Goal: Task Accomplishment & Management: Complete application form

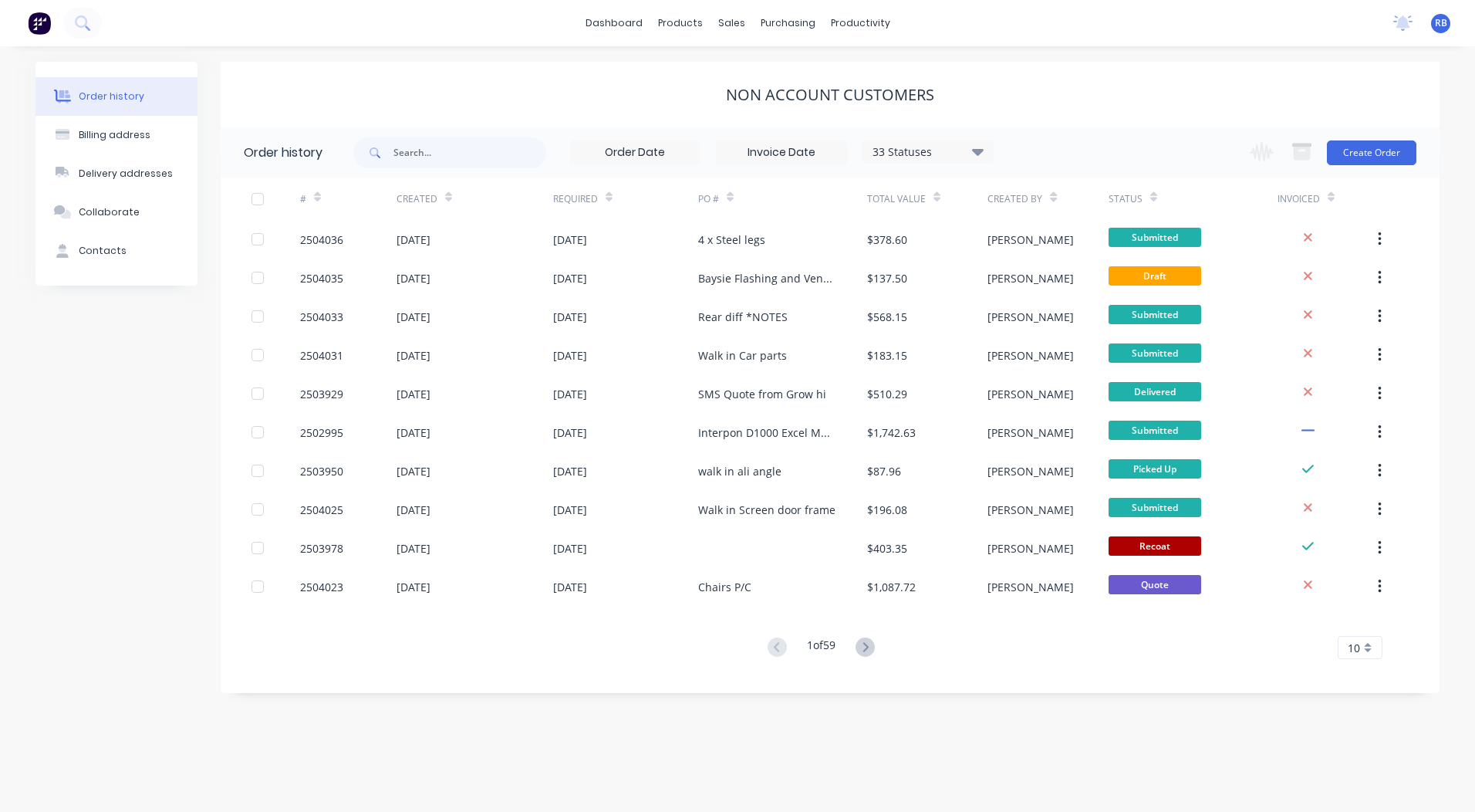
click at [1420, 69] on div "Non account customers" at bounding box center [830, 95] width 1219 height 65
click at [1420, 68] on div "Non account customers" at bounding box center [830, 95] width 1219 height 65
click at [722, 17] on div "sales" at bounding box center [732, 23] width 43 height 23
click at [745, 65] on link "Sales Orders" at bounding box center [813, 73] width 204 height 31
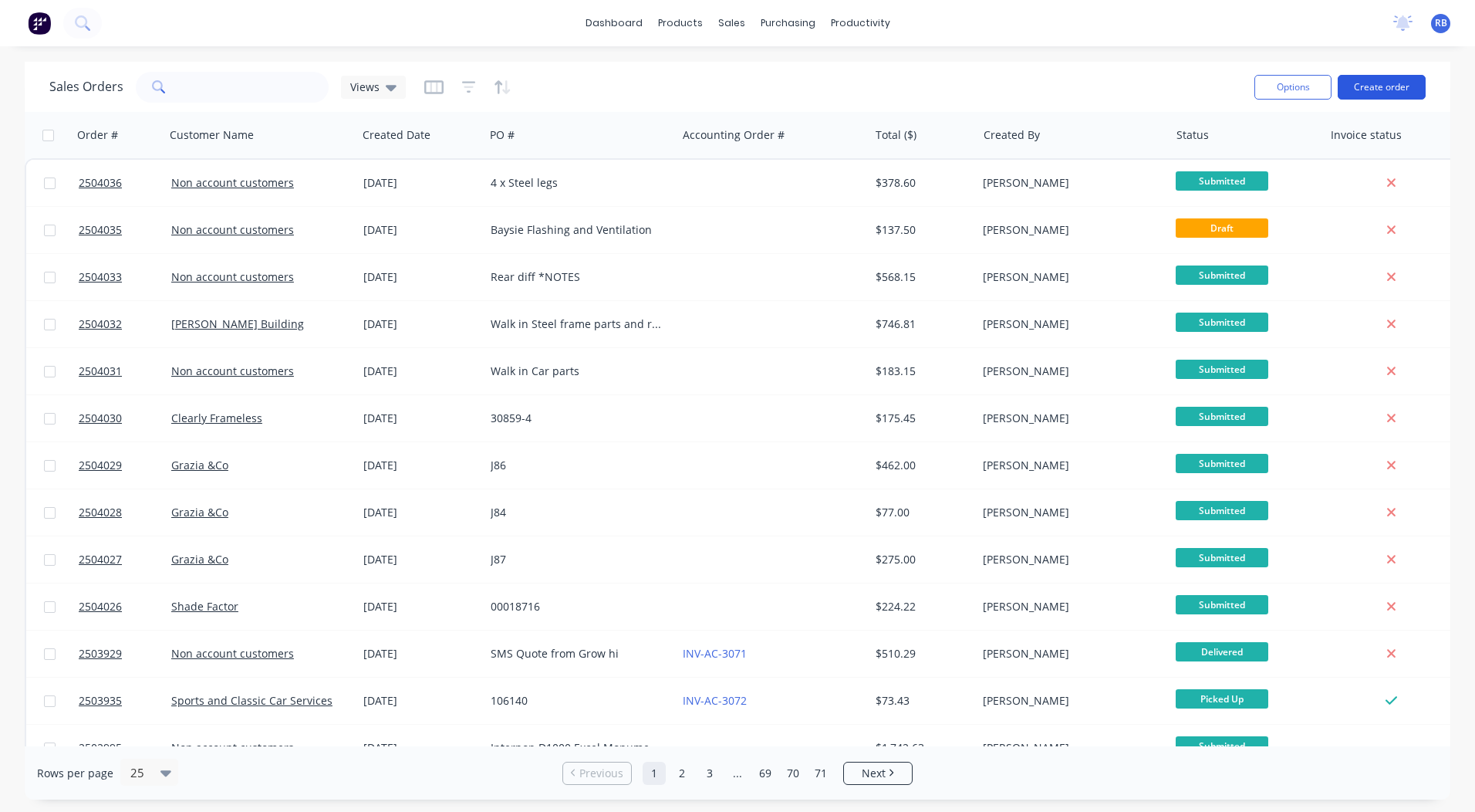
click at [1384, 95] on button "Create order" at bounding box center [1382, 86] width 88 height 24
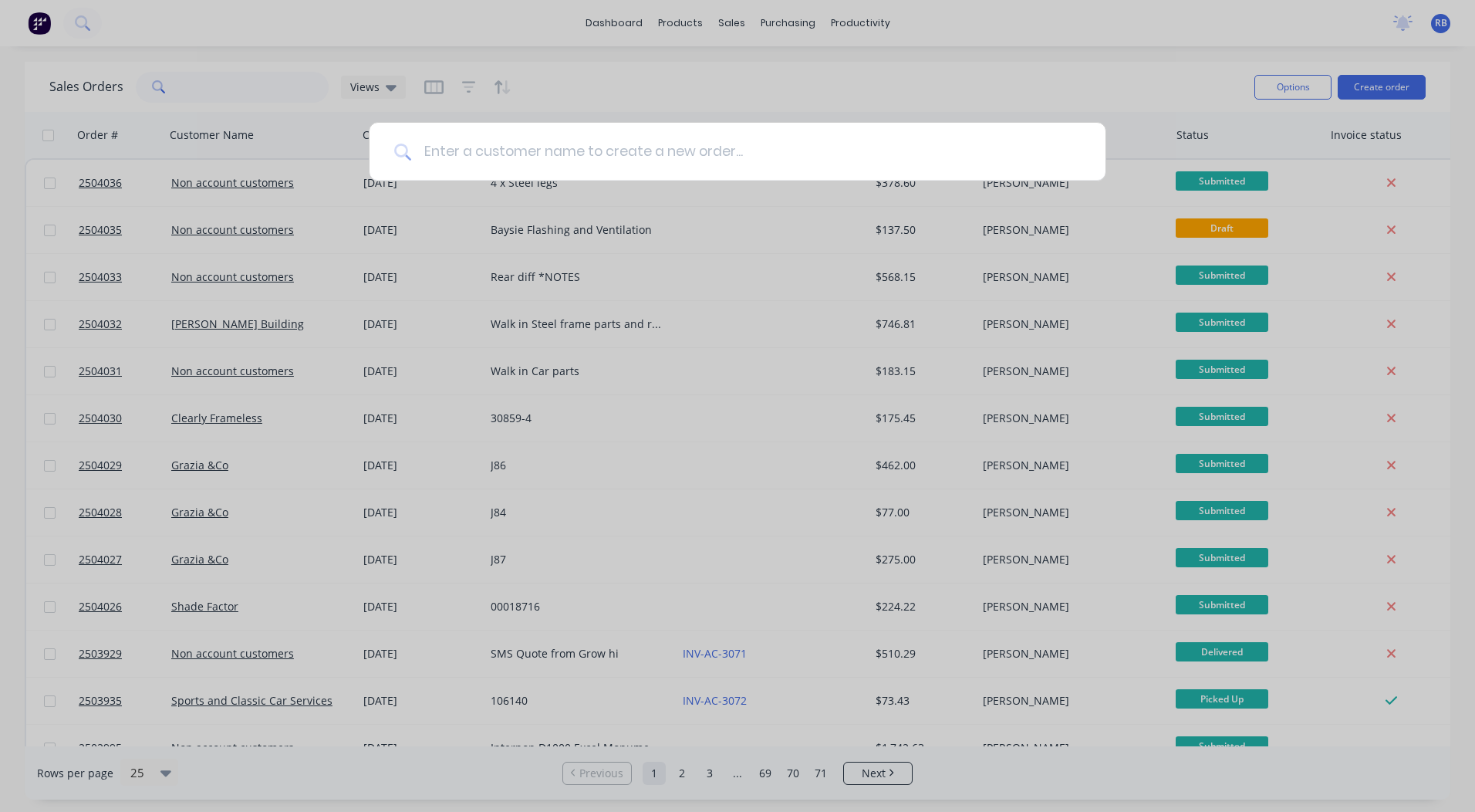
click at [652, 147] on input at bounding box center [746, 151] width 670 height 58
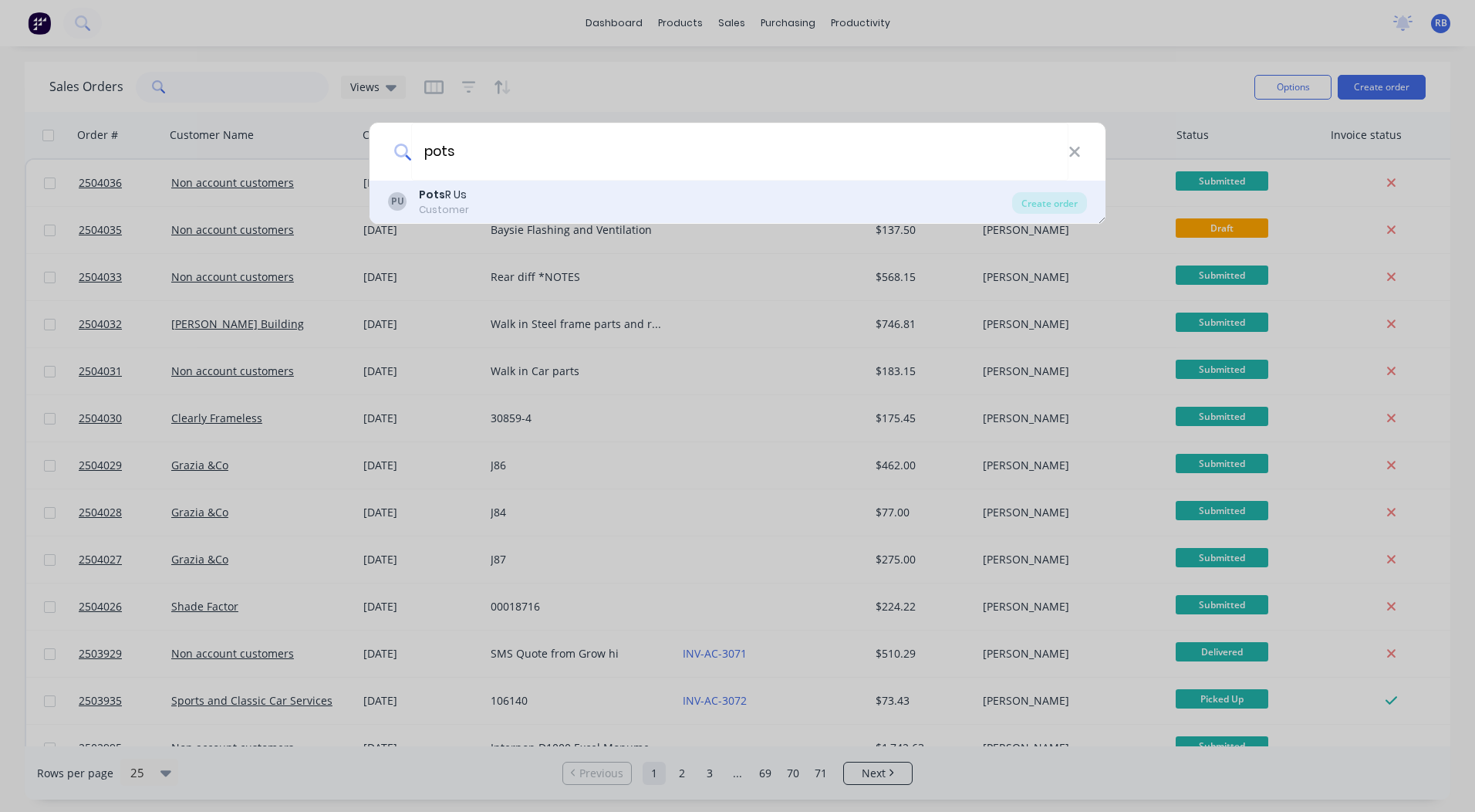
type input "pots"
click at [427, 196] on b "Pots" at bounding box center [432, 194] width 26 height 15
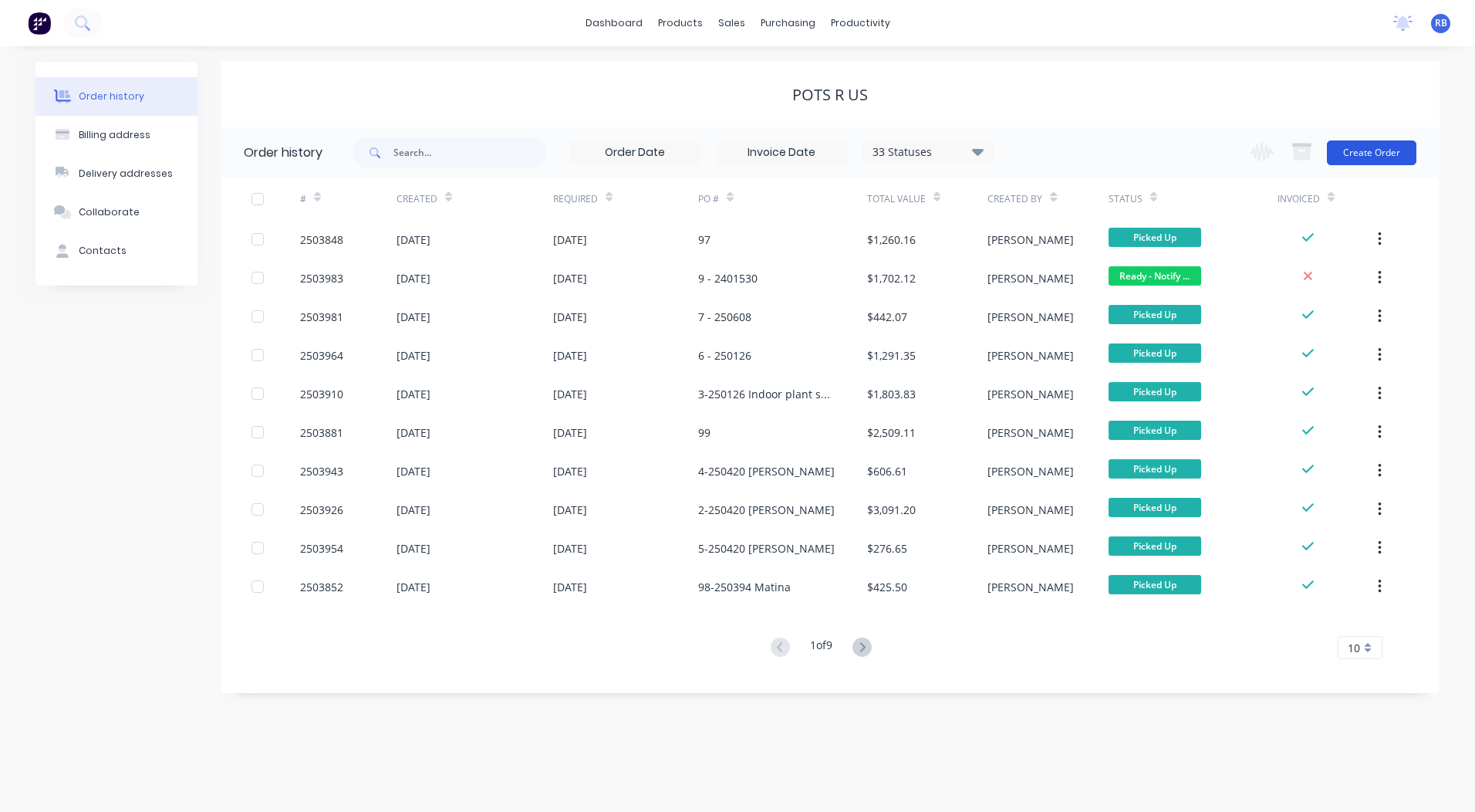
click at [1369, 151] on button "Create Order" at bounding box center [1372, 153] width 90 height 24
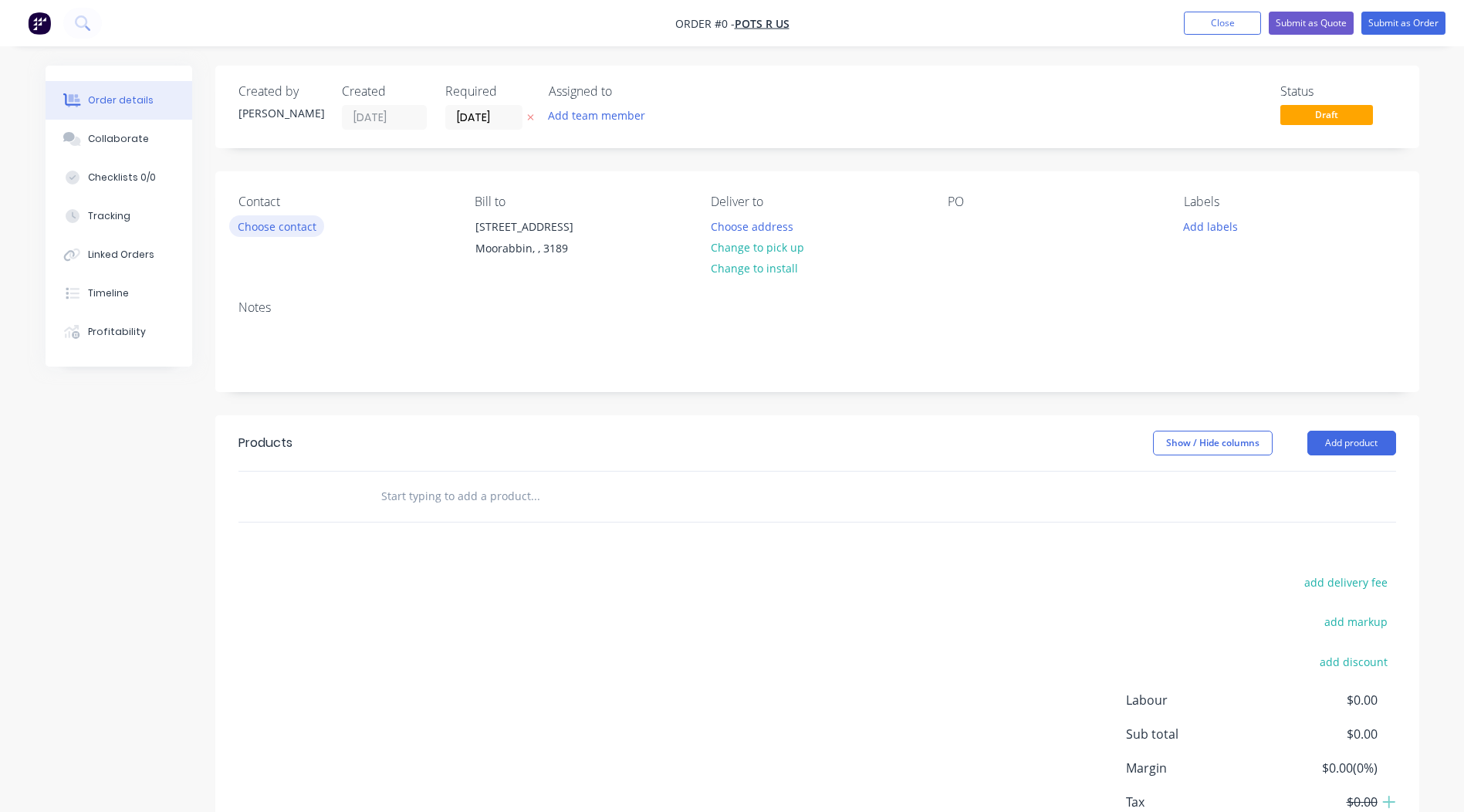
click at [275, 228] on button "Choose contact" at bounding box center [276, 225] width 95 height 21
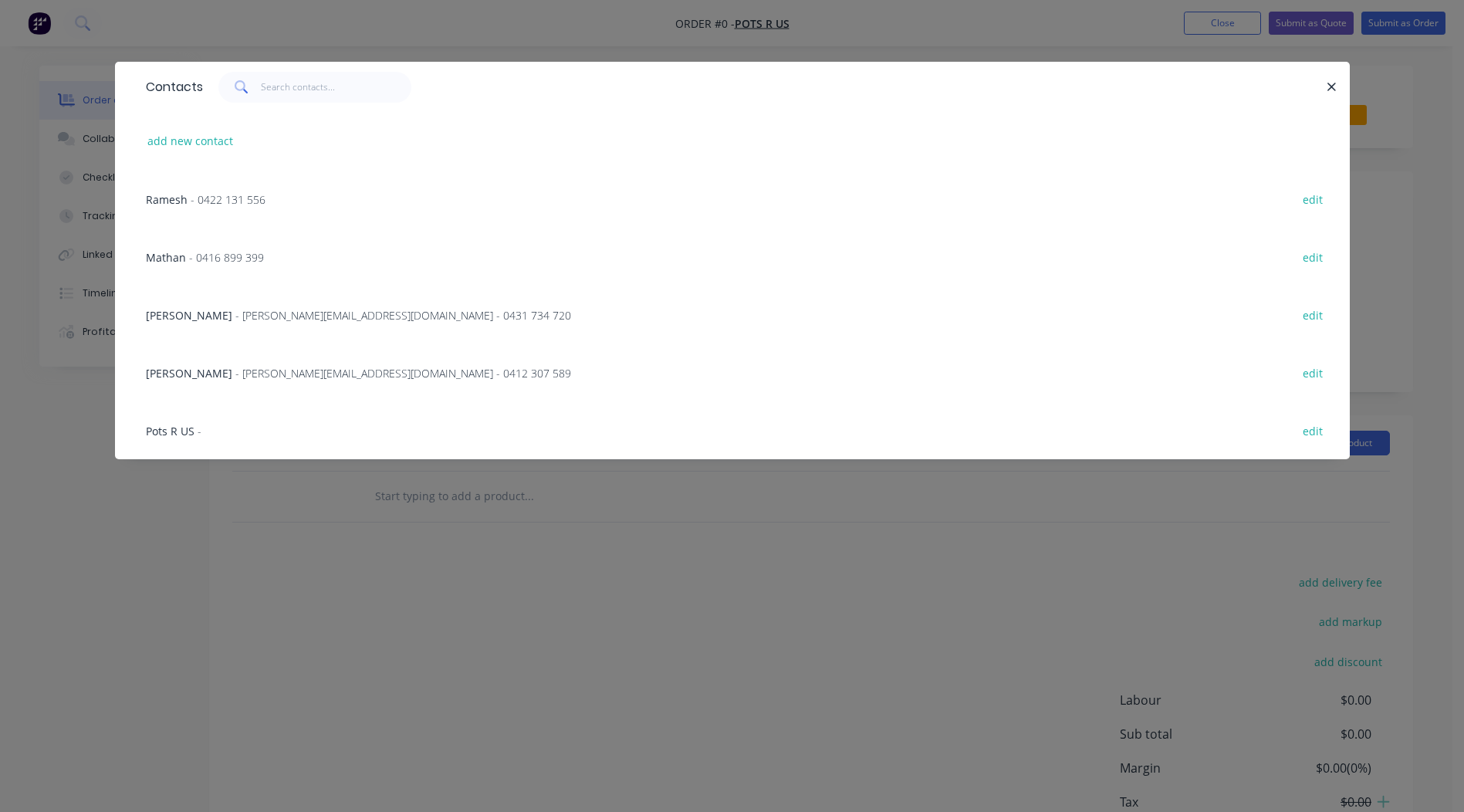
click at [162, 316] on span "[PERSON_NAME]" at bounding box center [189, 314] width 86 height 14
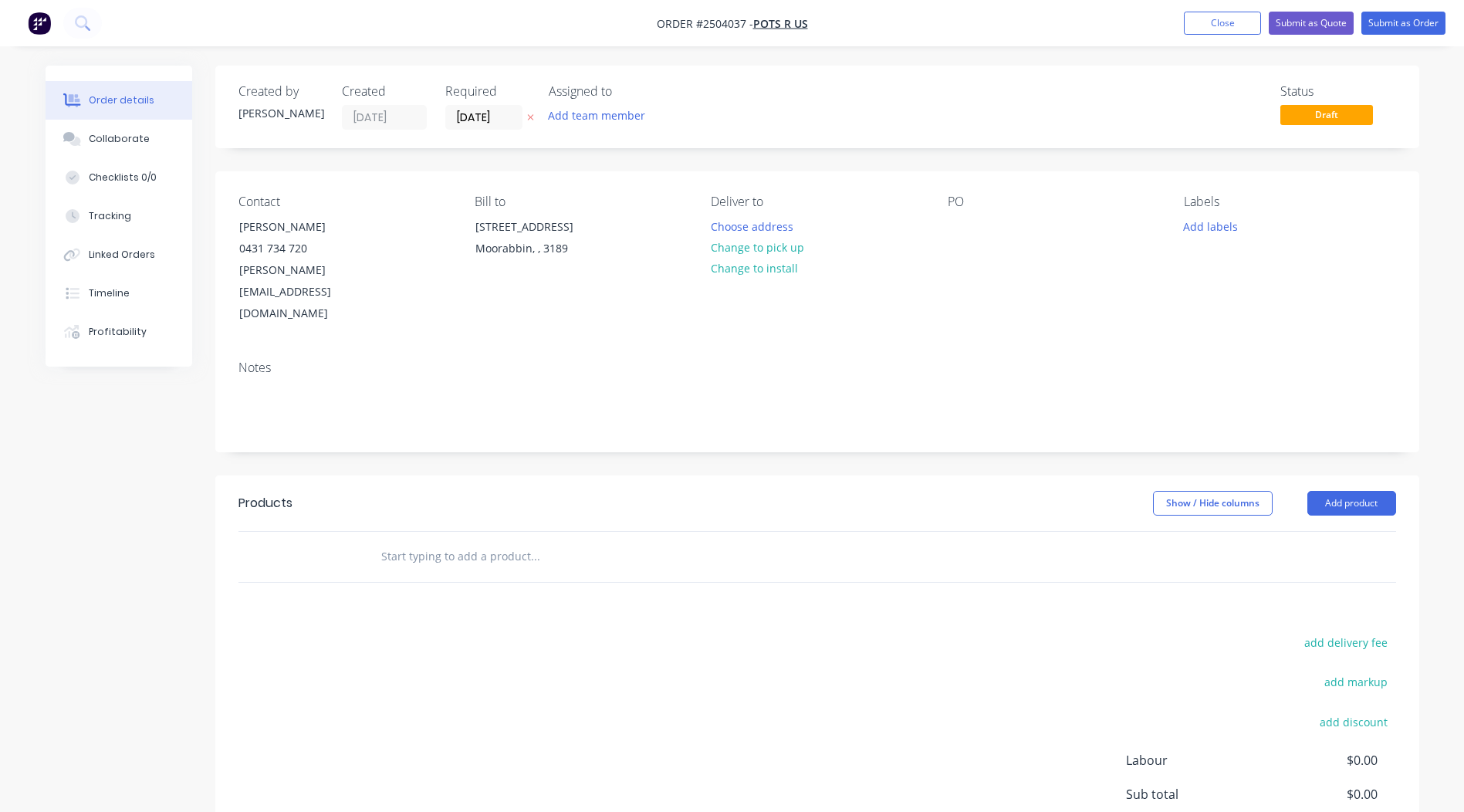
click at [773, 253] on button "Change to pick up" at bounding box center [757, 247] width 110 height 21
click at [974, 229] on div "PO" at bounding box center [1053, 260] width 211 height 131
click at [964, 225] on div at bounding box center [960, 226] width 24 height 23
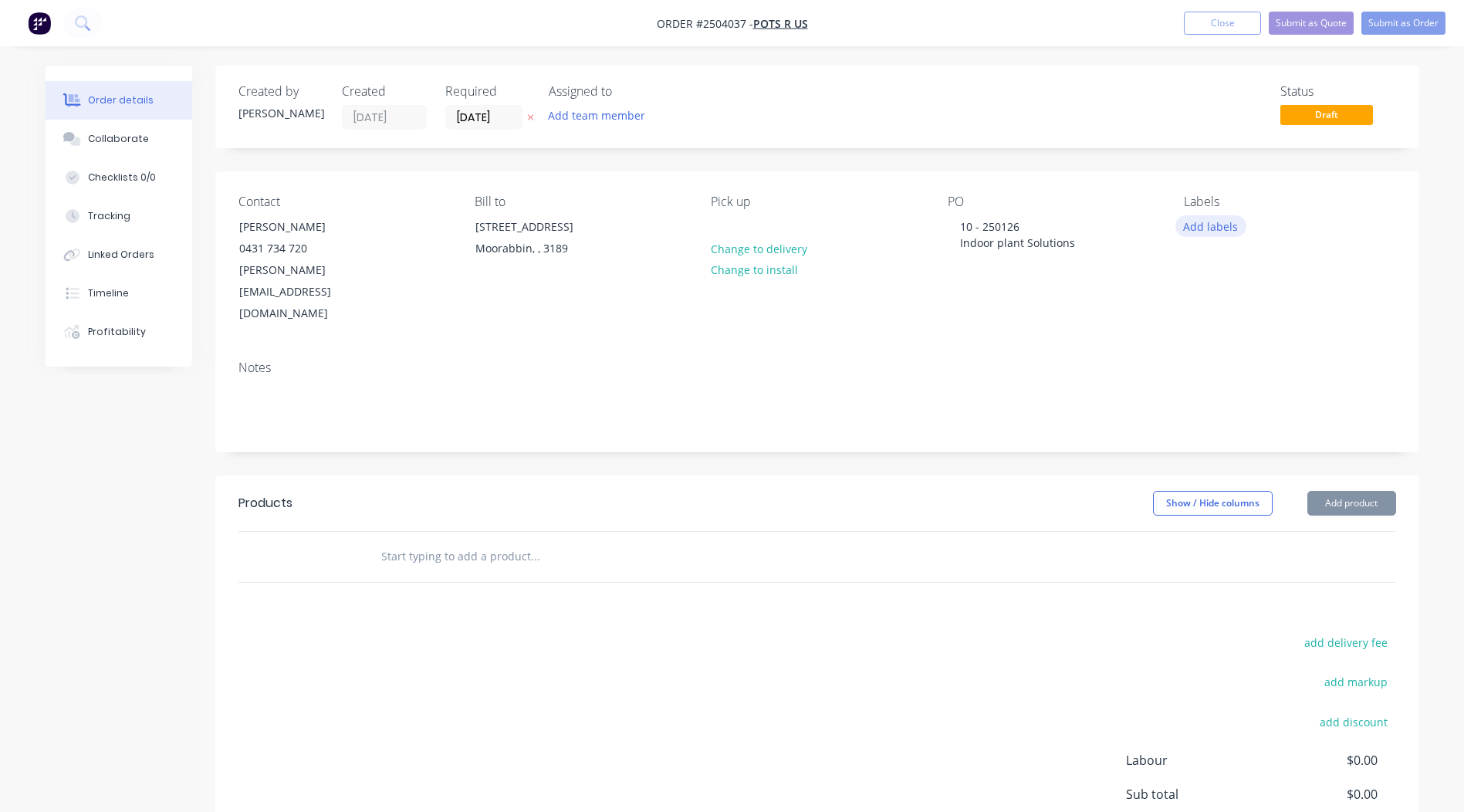
click at [1202, 226] on button "Add labels" at bounding box center [1210, 225] width 71 height 21
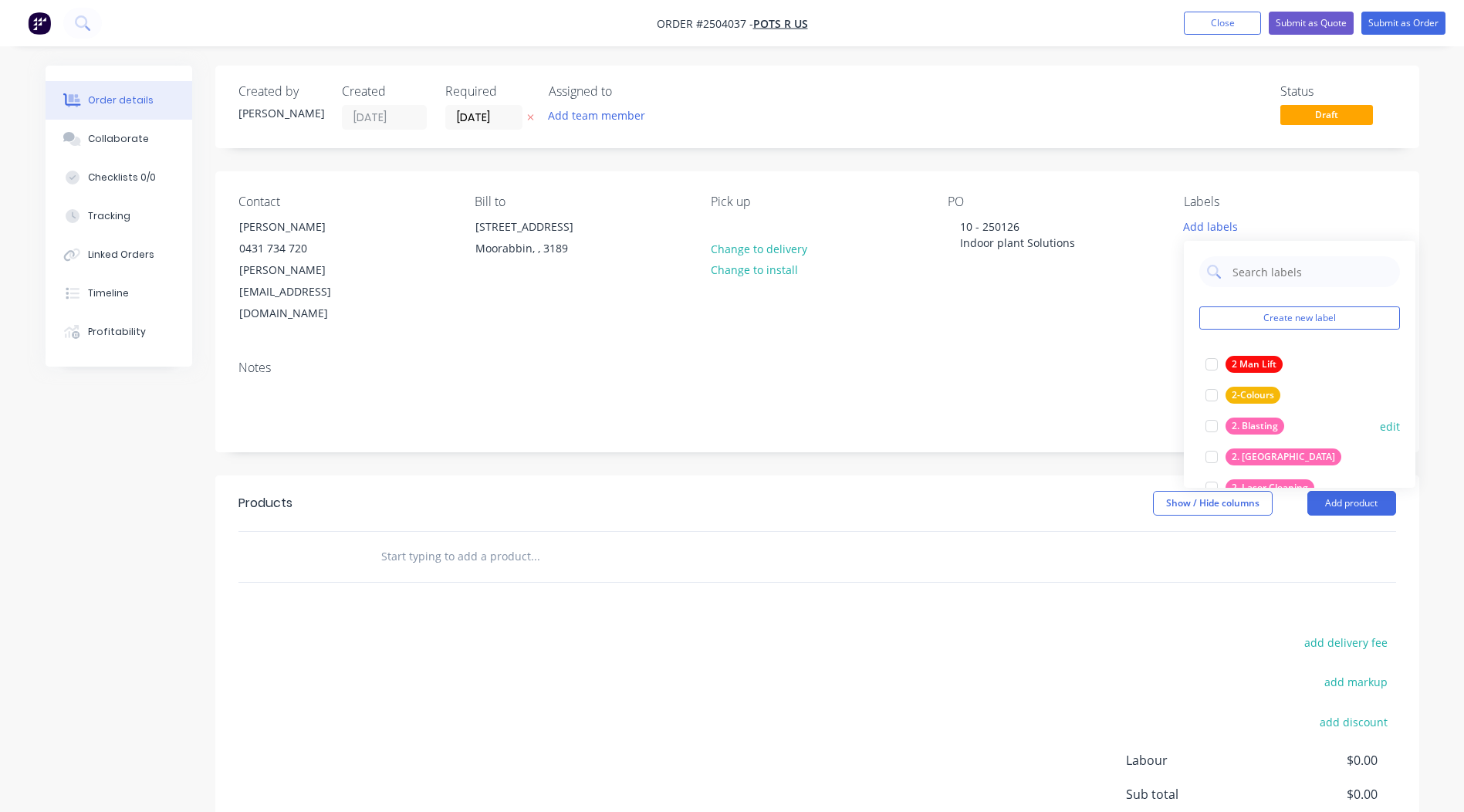
click at [1212, 422] on div at bounding box center [1211, 426] width 31 height 31
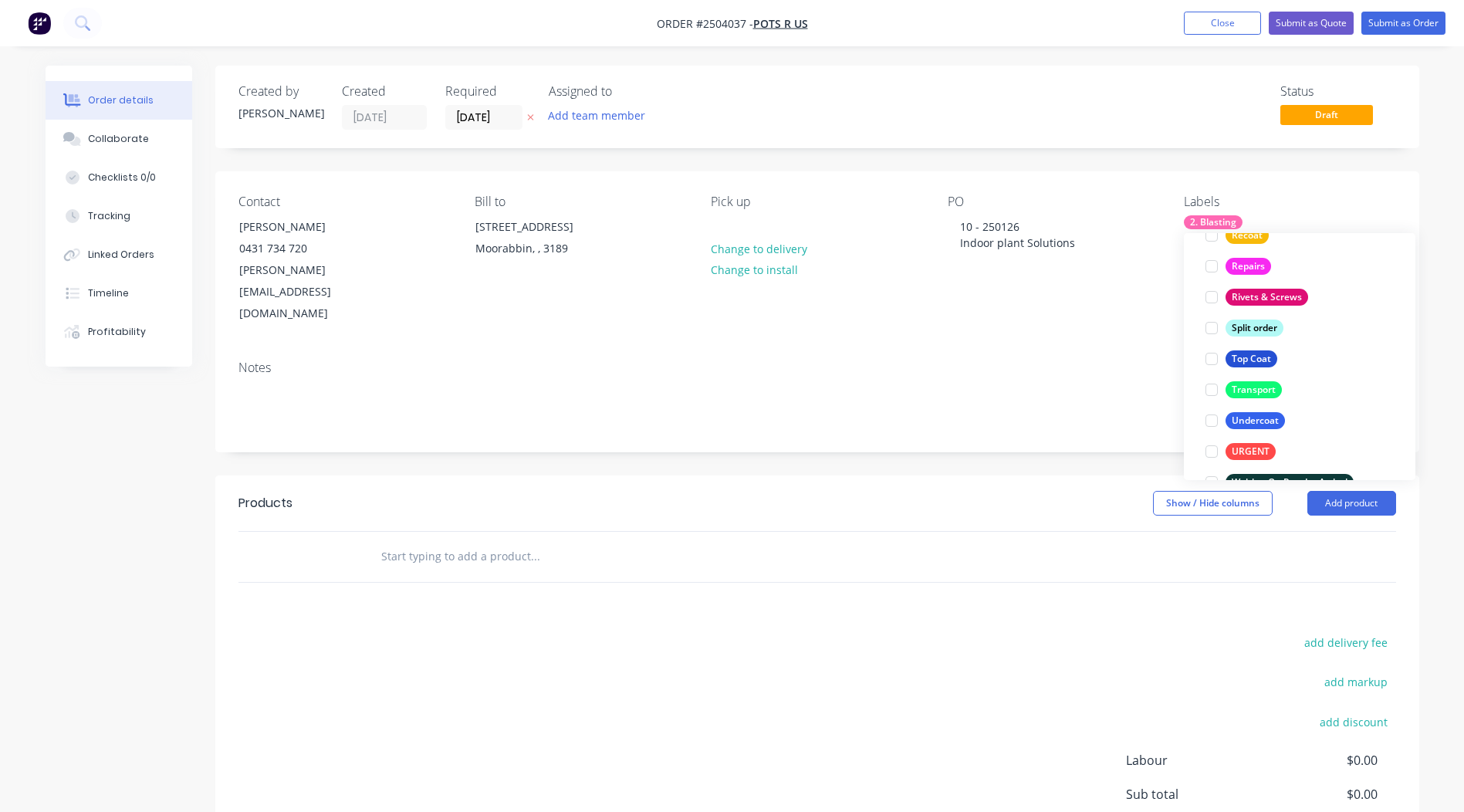
scroll to position [1111, 0]
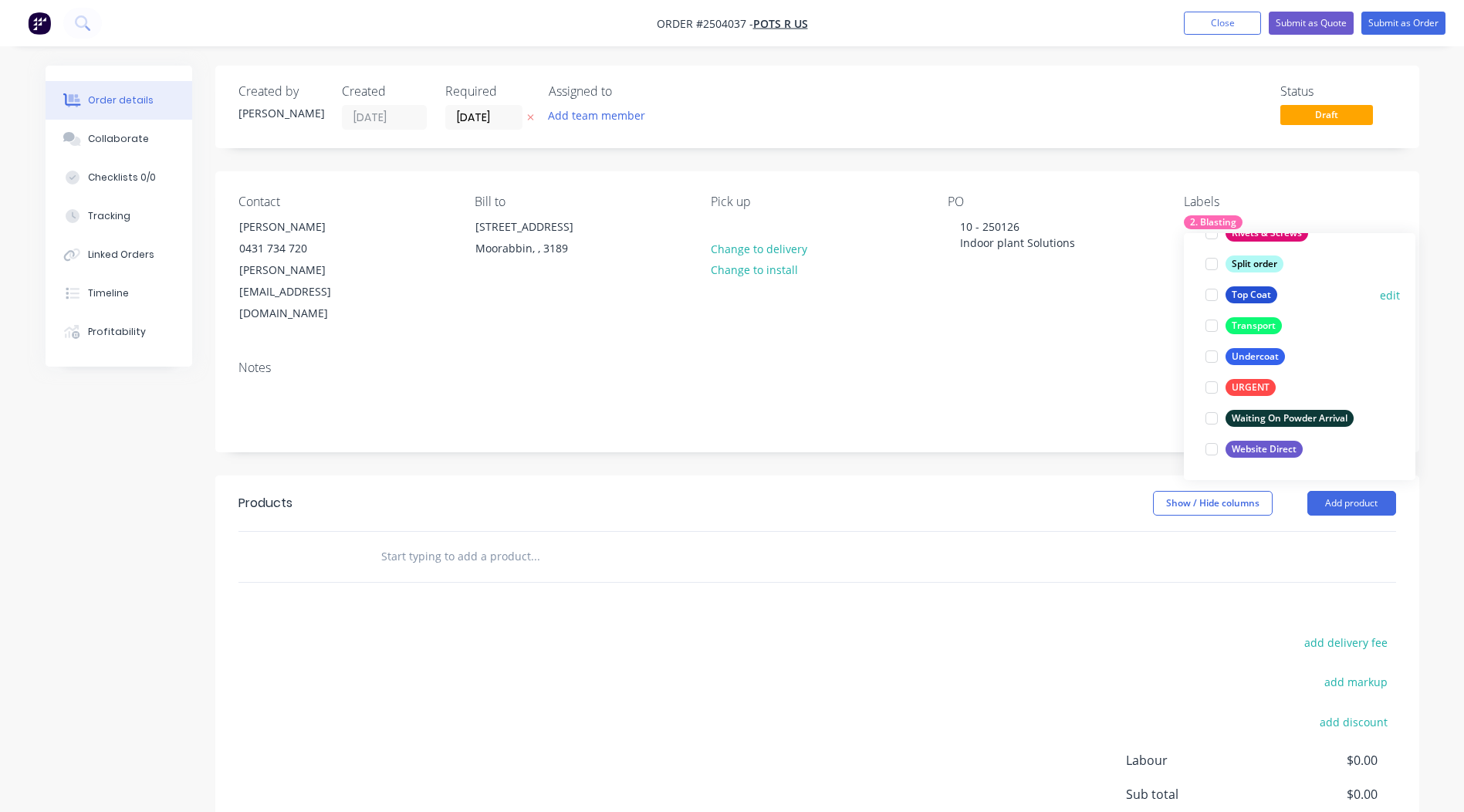
click at [1207, 294] on div at bounding box center [1211, 294] width 31 height 31
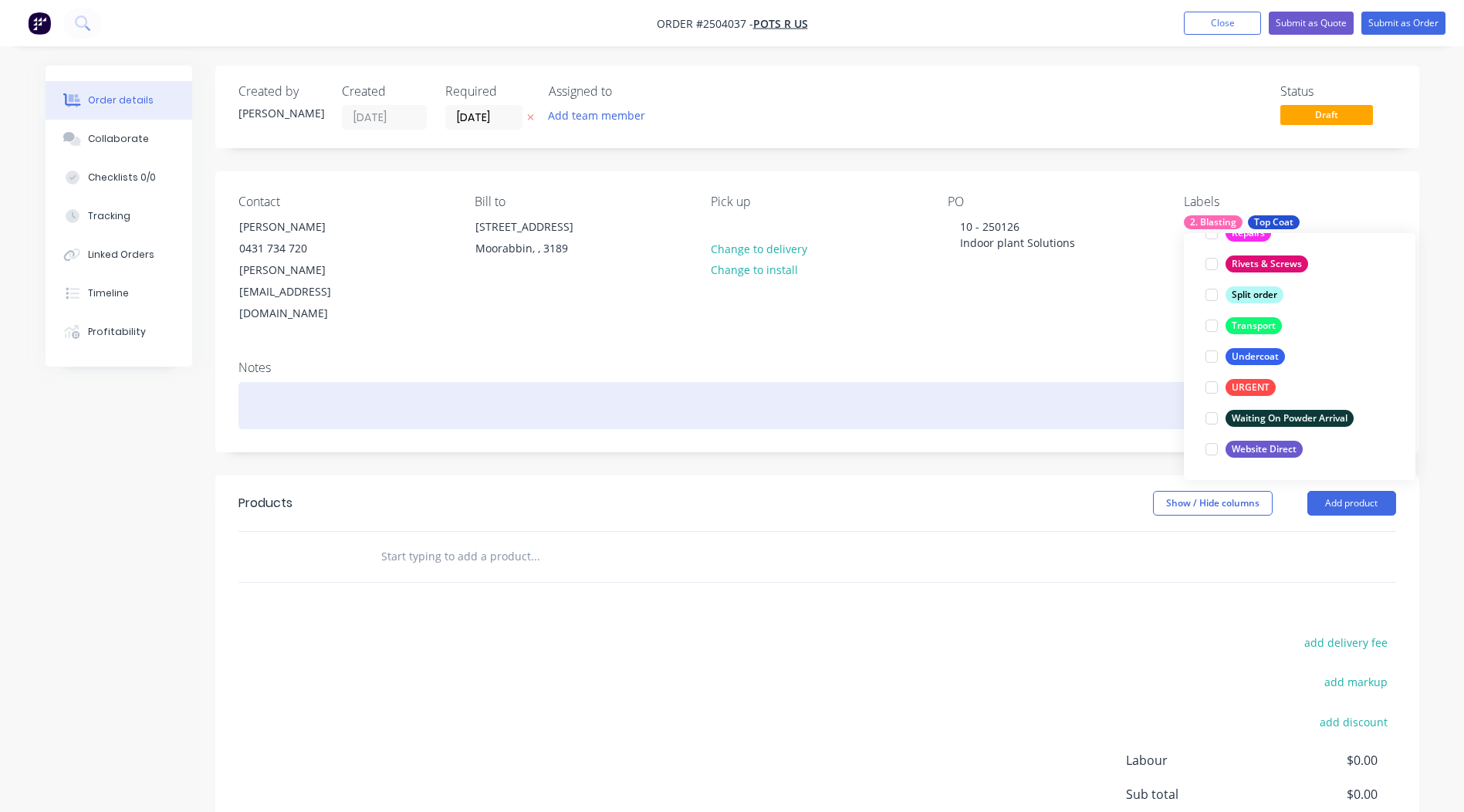
scroll to position [92, 0]
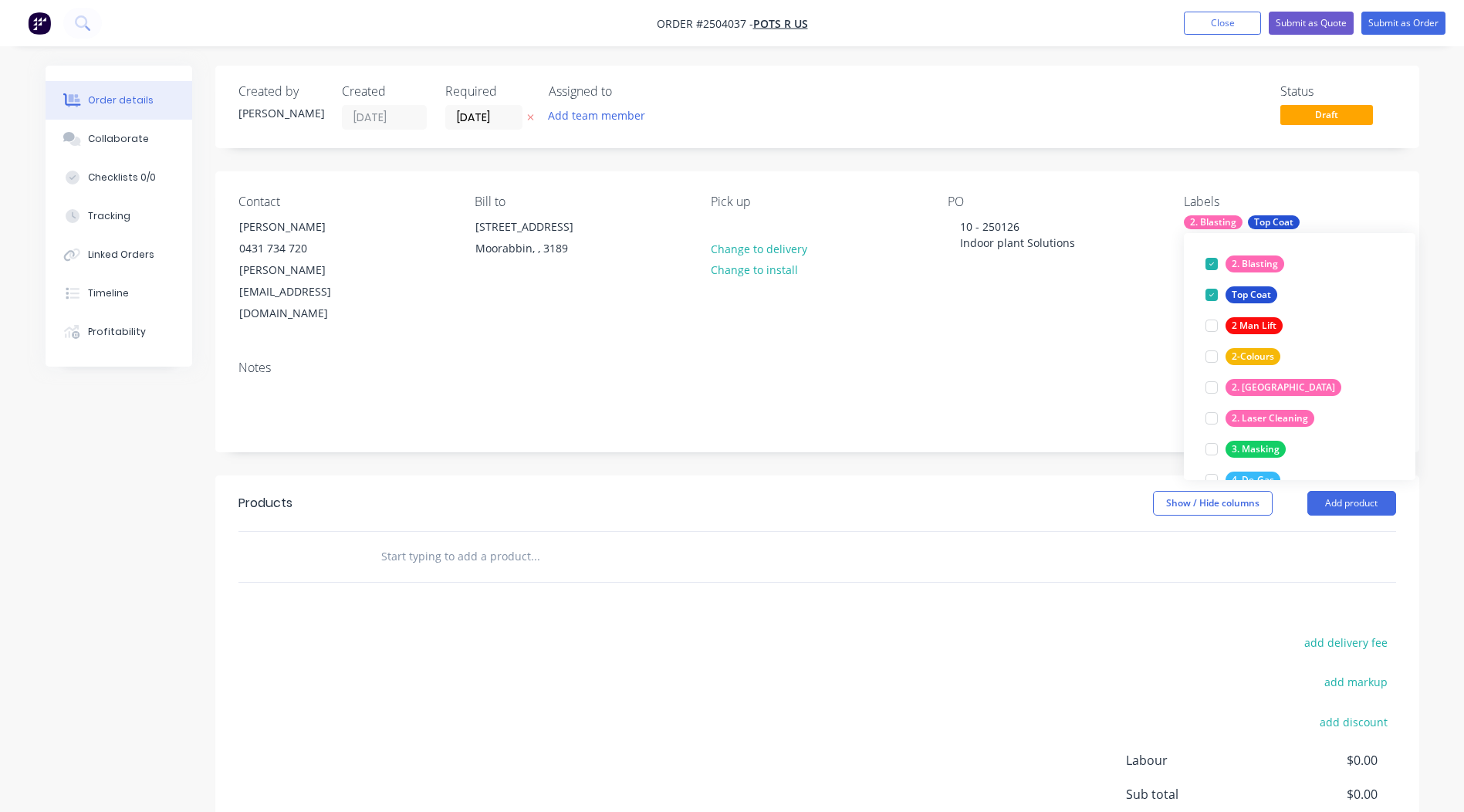
click at [872, 632] on div "add delivery fee add markup add discount Labour $0.00 Sub total $0.00 Margin $0…" at bounding box center [817, 780] width 1157 height 297
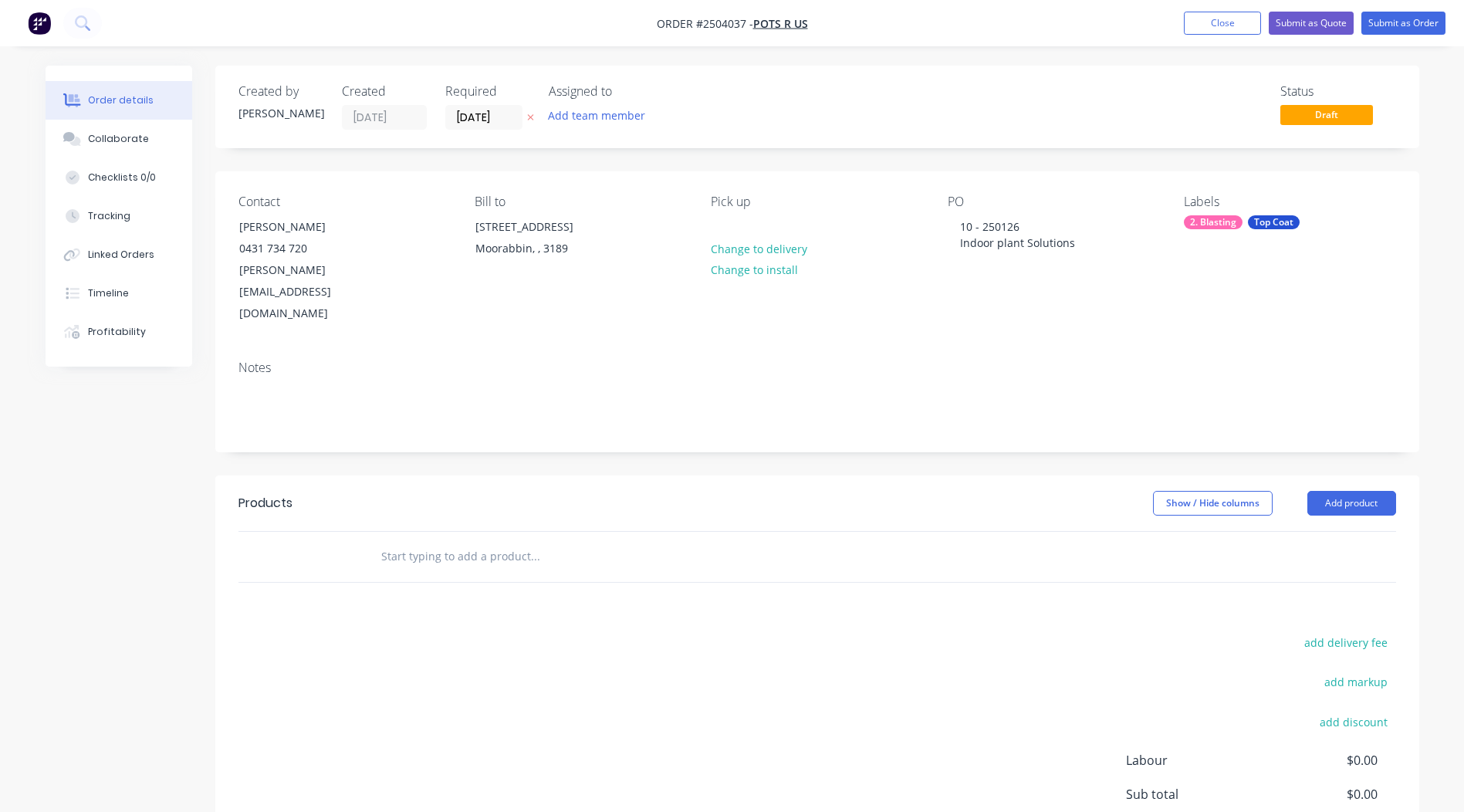
click at [1325, 475] on header "Products Show / Hide columns Add product" at bounding box center [817, 503] width 1203 height 55
click at [1330, 491] on button "Add product" at bounding box center [1352, 503] width 89 height 24
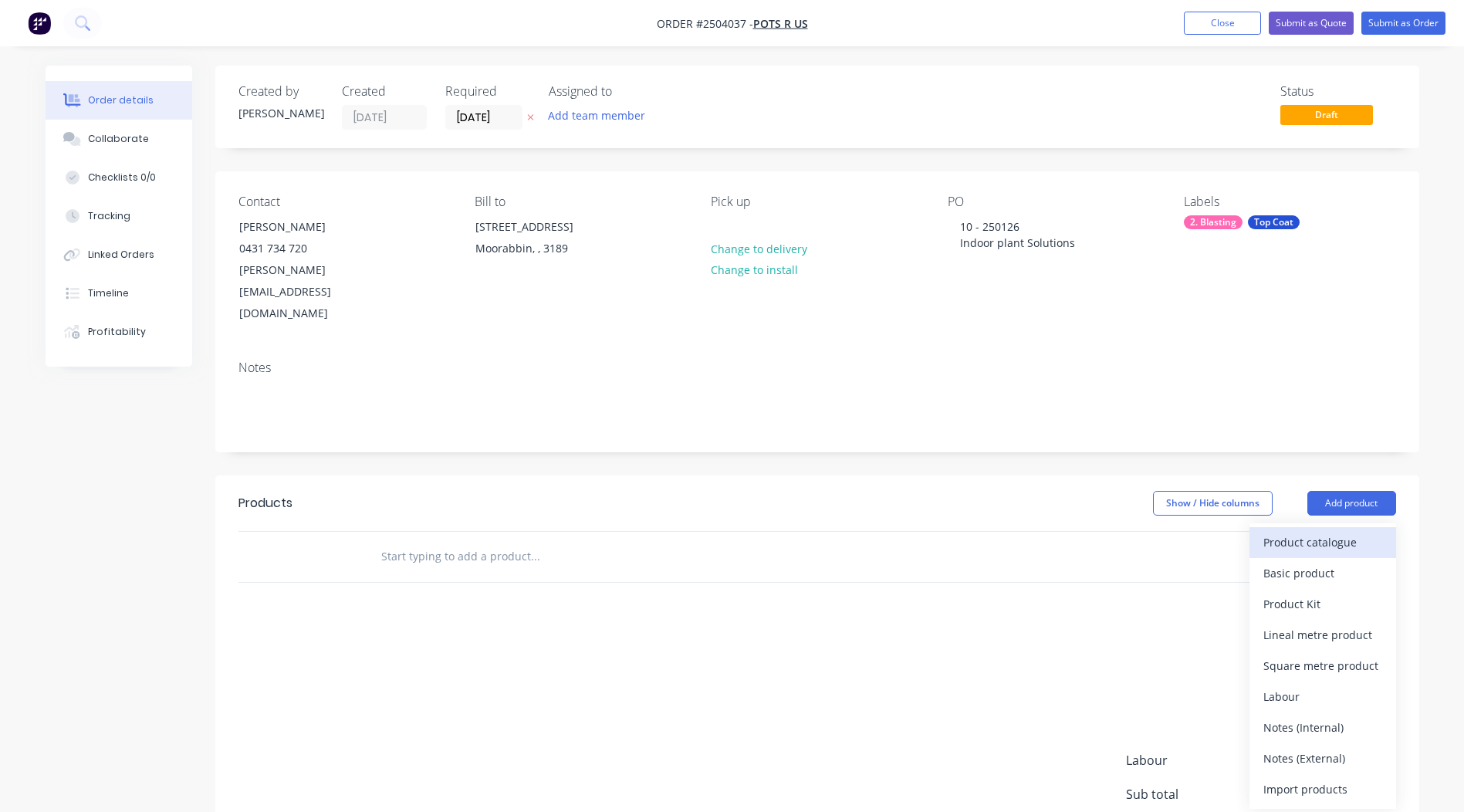
click at [1308, 530] on div "Product catalogue" at bounding box center [1322, 541] width 119 height 23
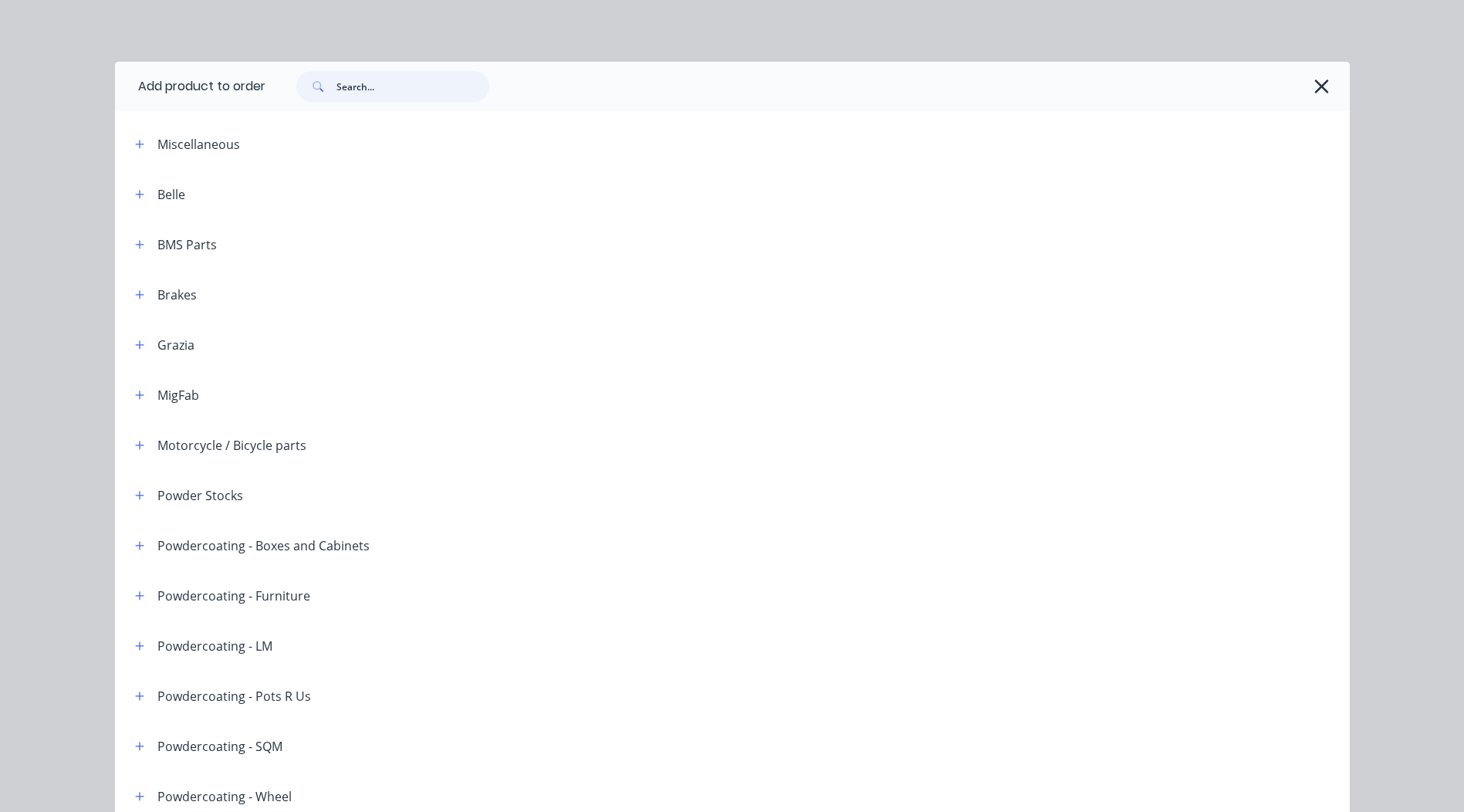
click at [375, 88] on input "text" at bounding box center [412, 86] width 153 height 31
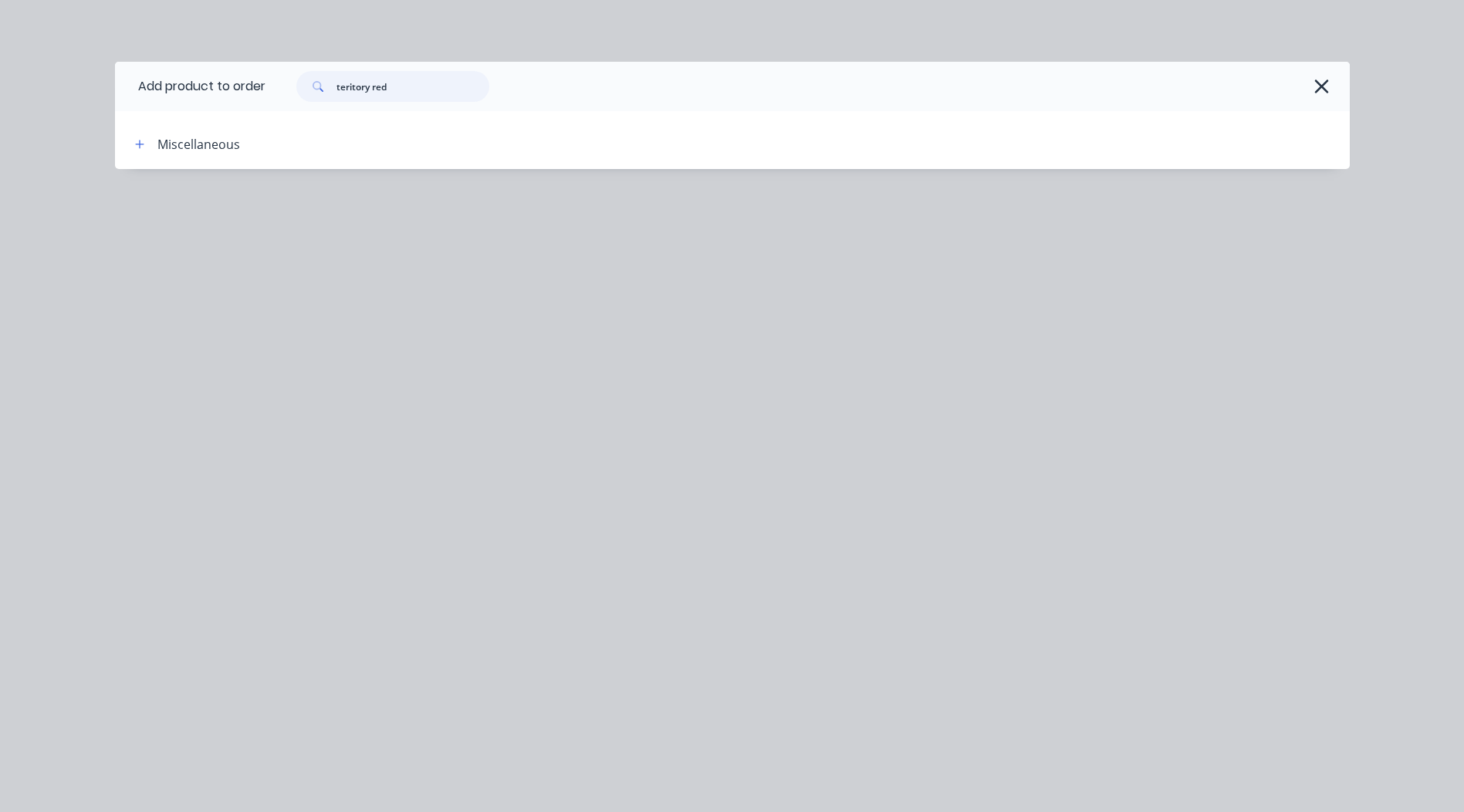
click at [349, 85] on input "teritory red" at bounding box center [412, 86] width 153 height 31
click at [351, 87] on input "teritory red" at bounding box center [412, 86] width 153 height 31
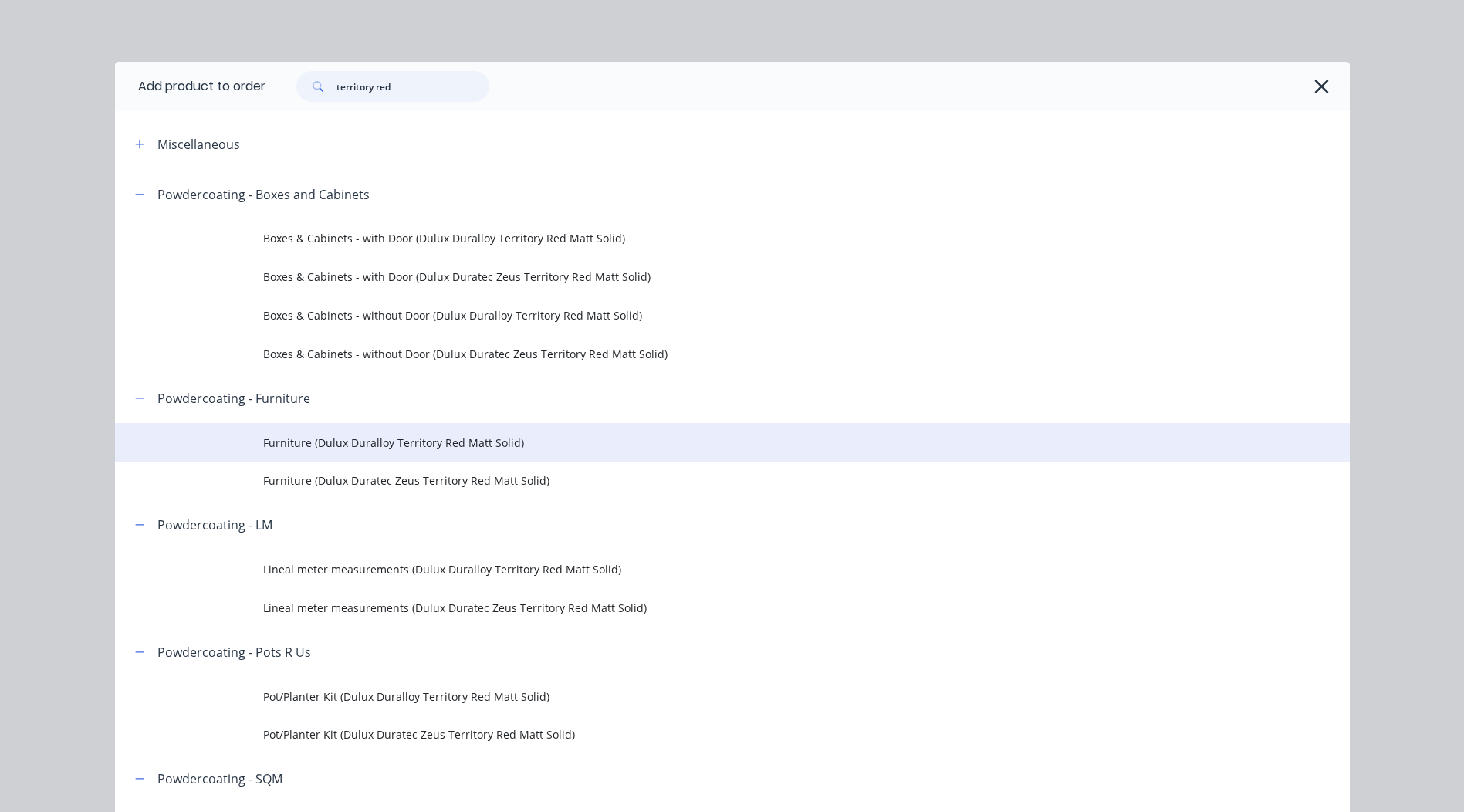
scroll to position [77, 0]
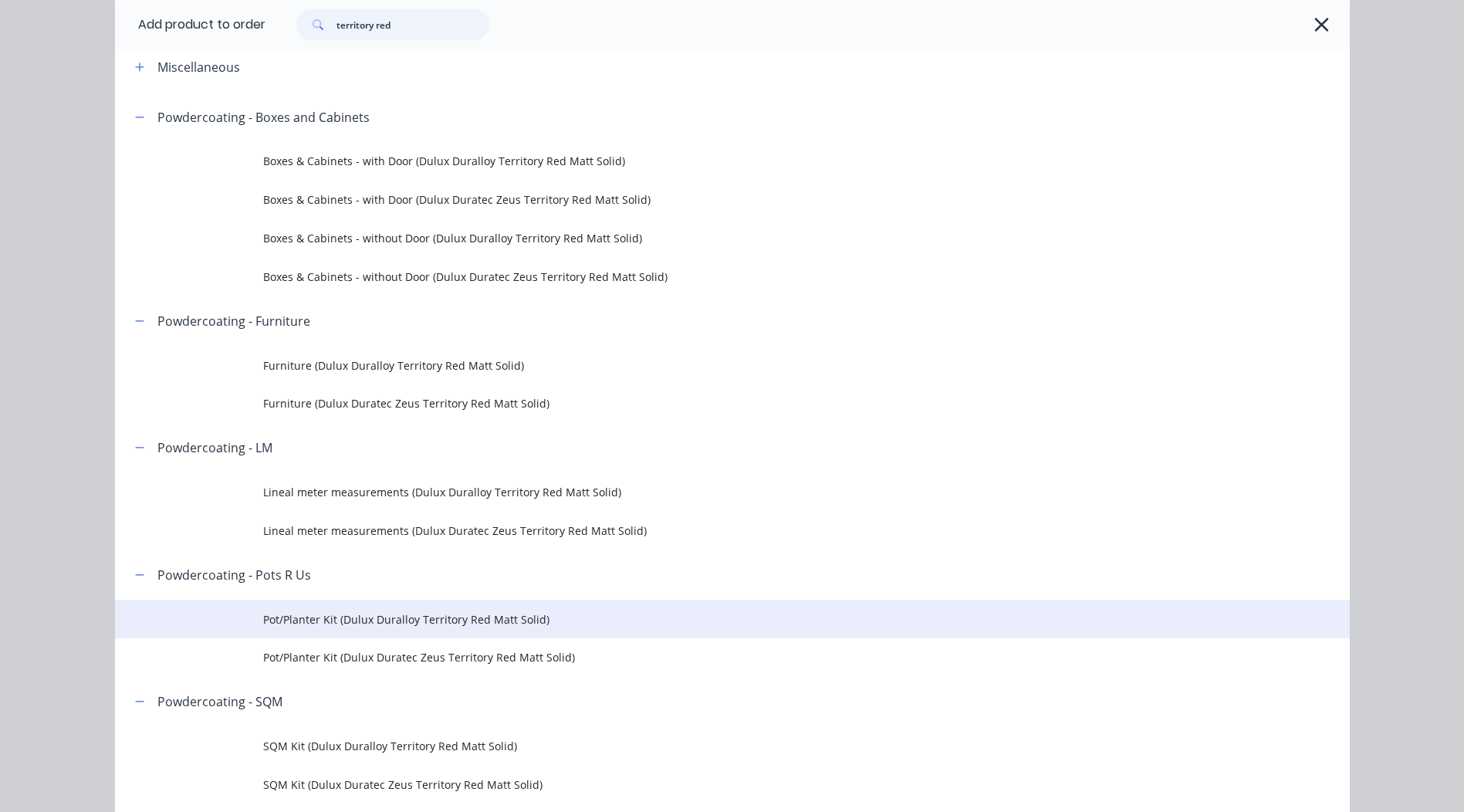
type input "territory red"
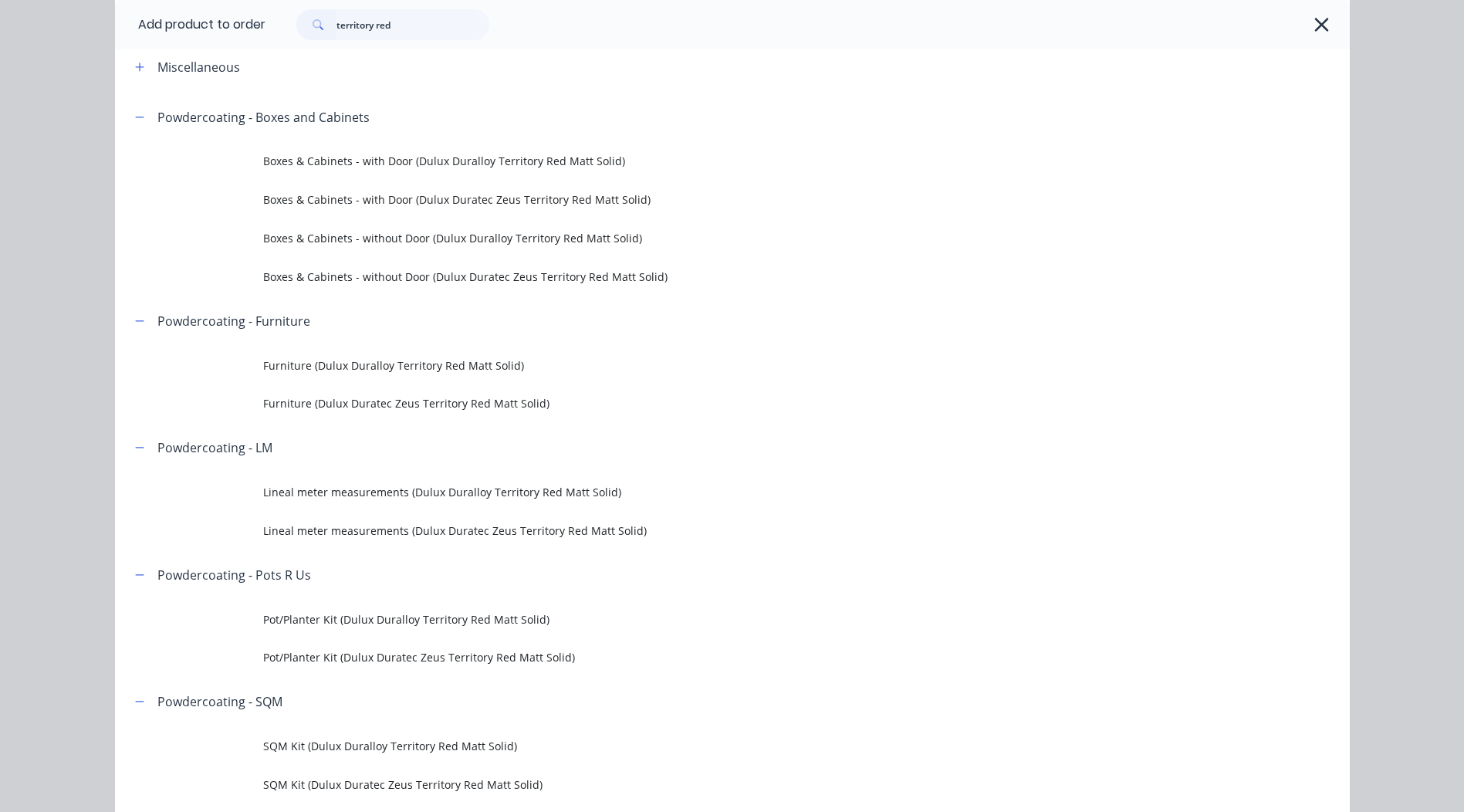
click at [391, 618] on span "Pot/Planter Kit (Dulux Duralloy Territory Red Matt Solid)" at bounding box center [697, 618] width 869 height 16
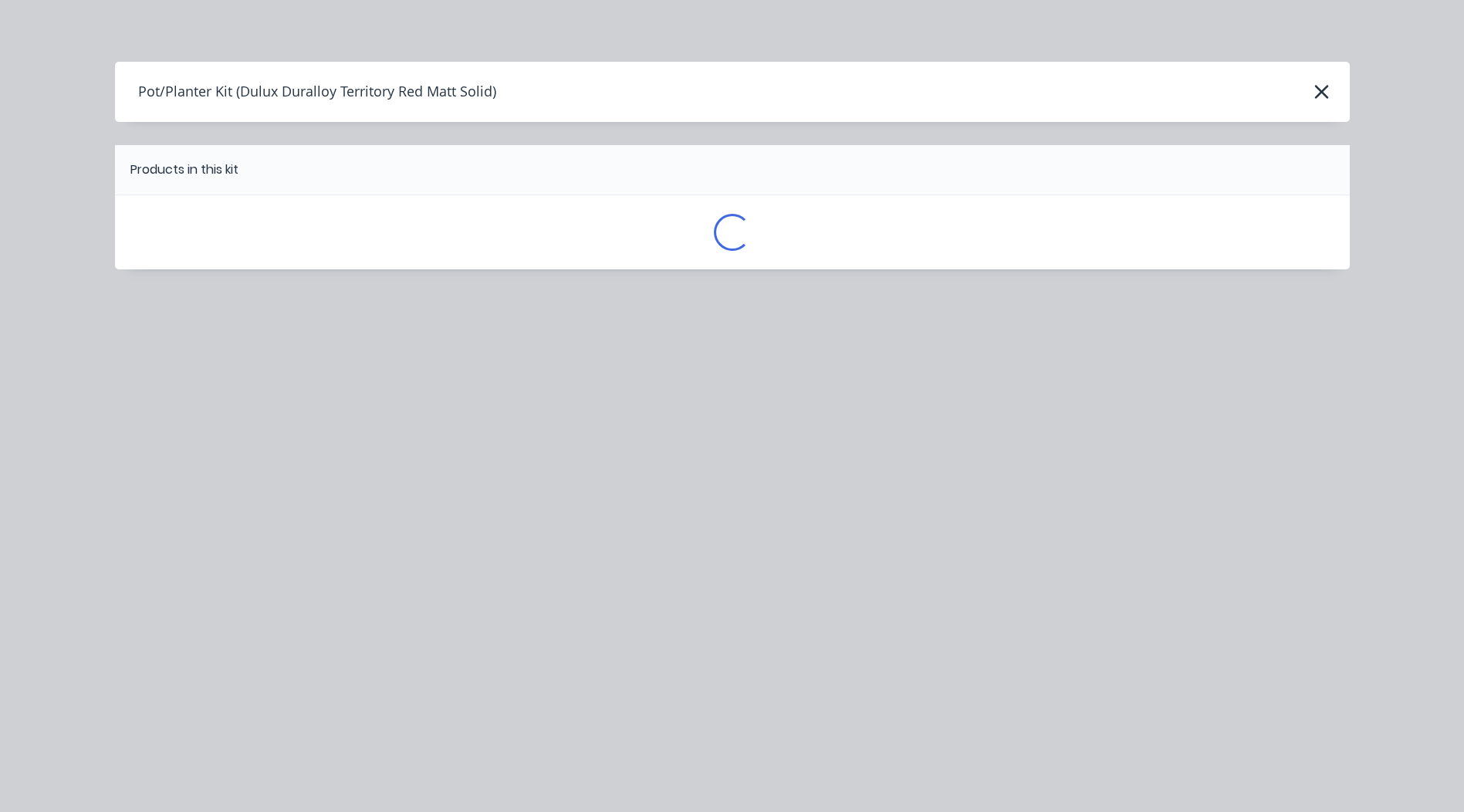
scroll to position [0, 0]
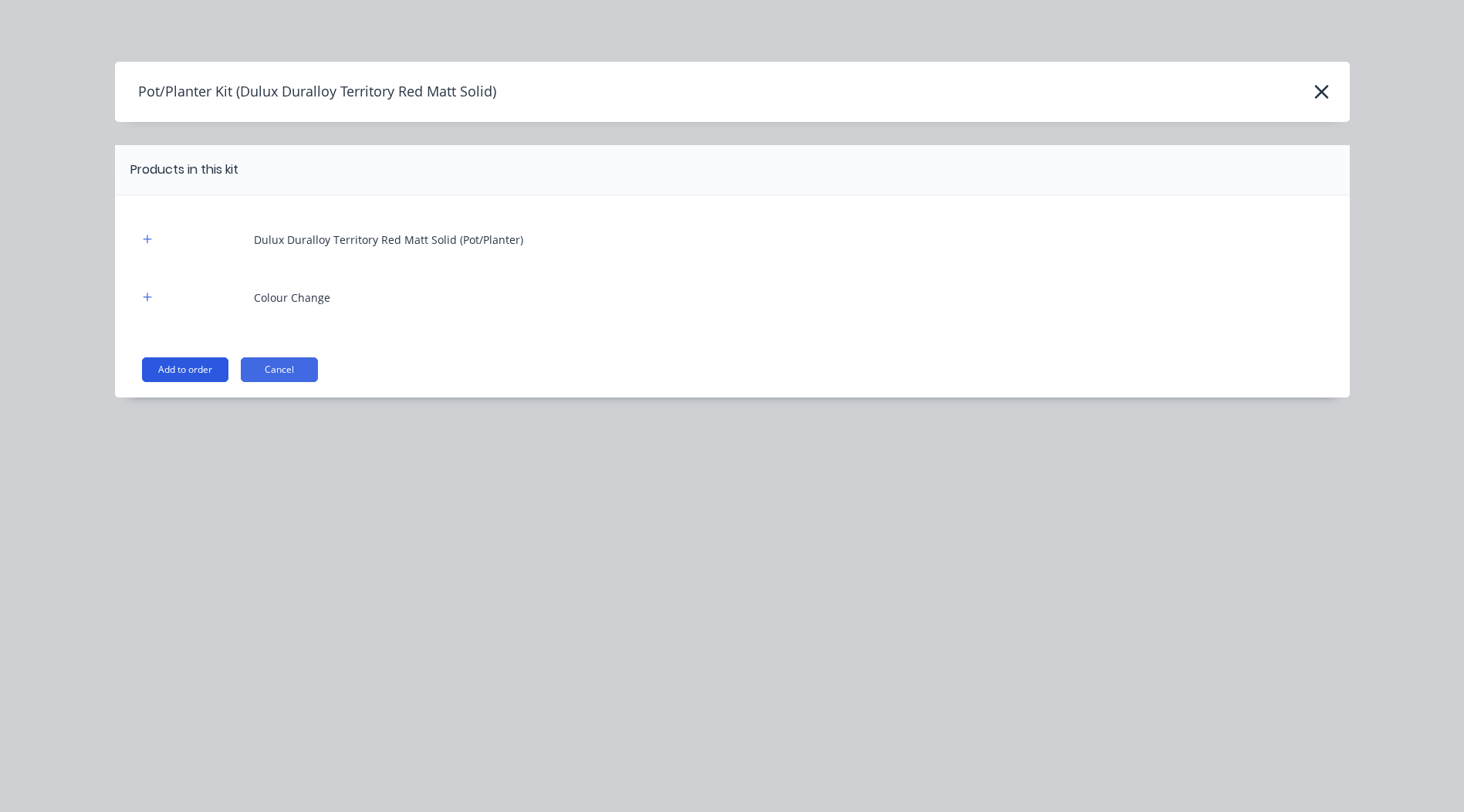
click at [198, 370] on button "Add to order" at bounding box center [184, 369] width 86 height 24
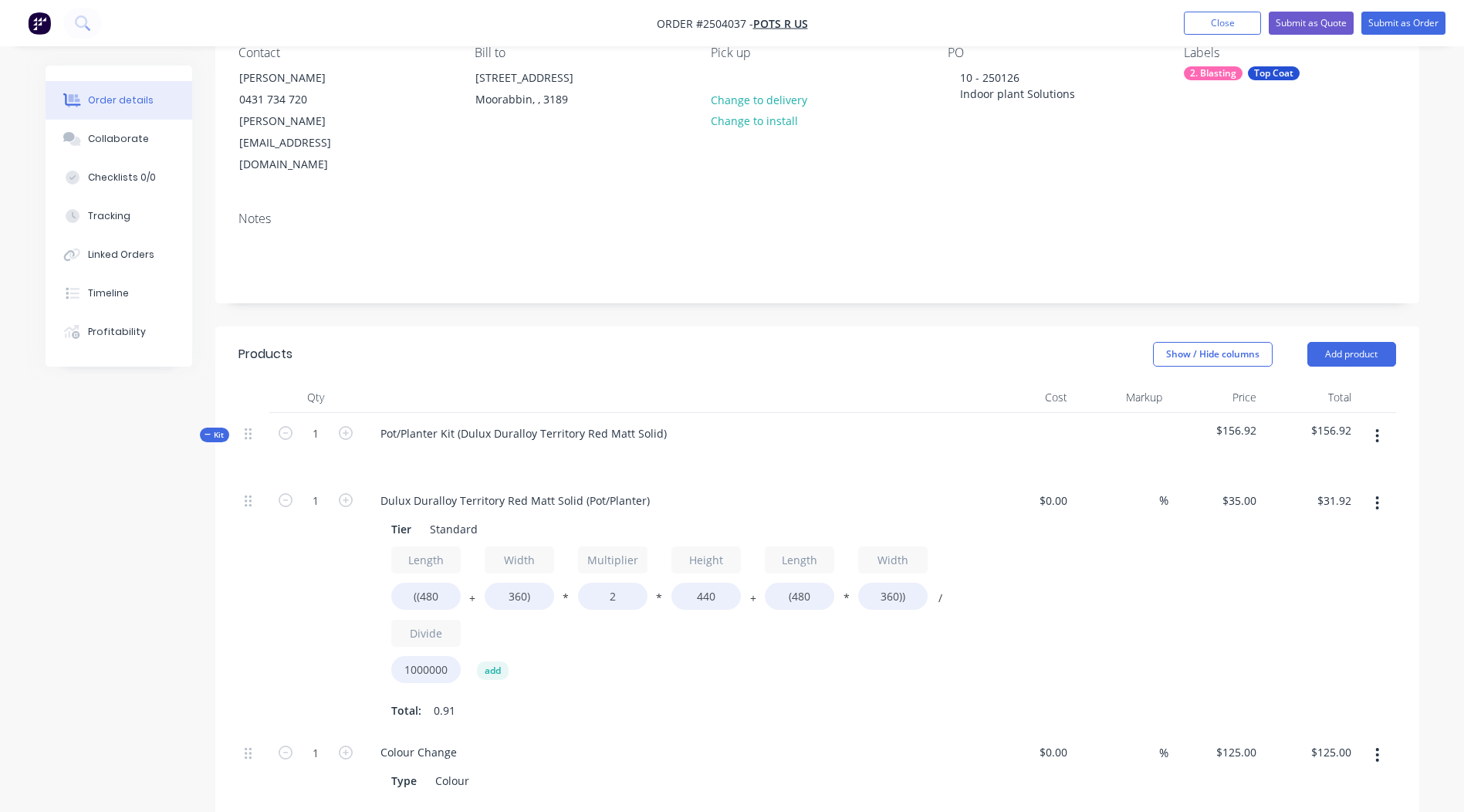
scroll to position [154, 0]
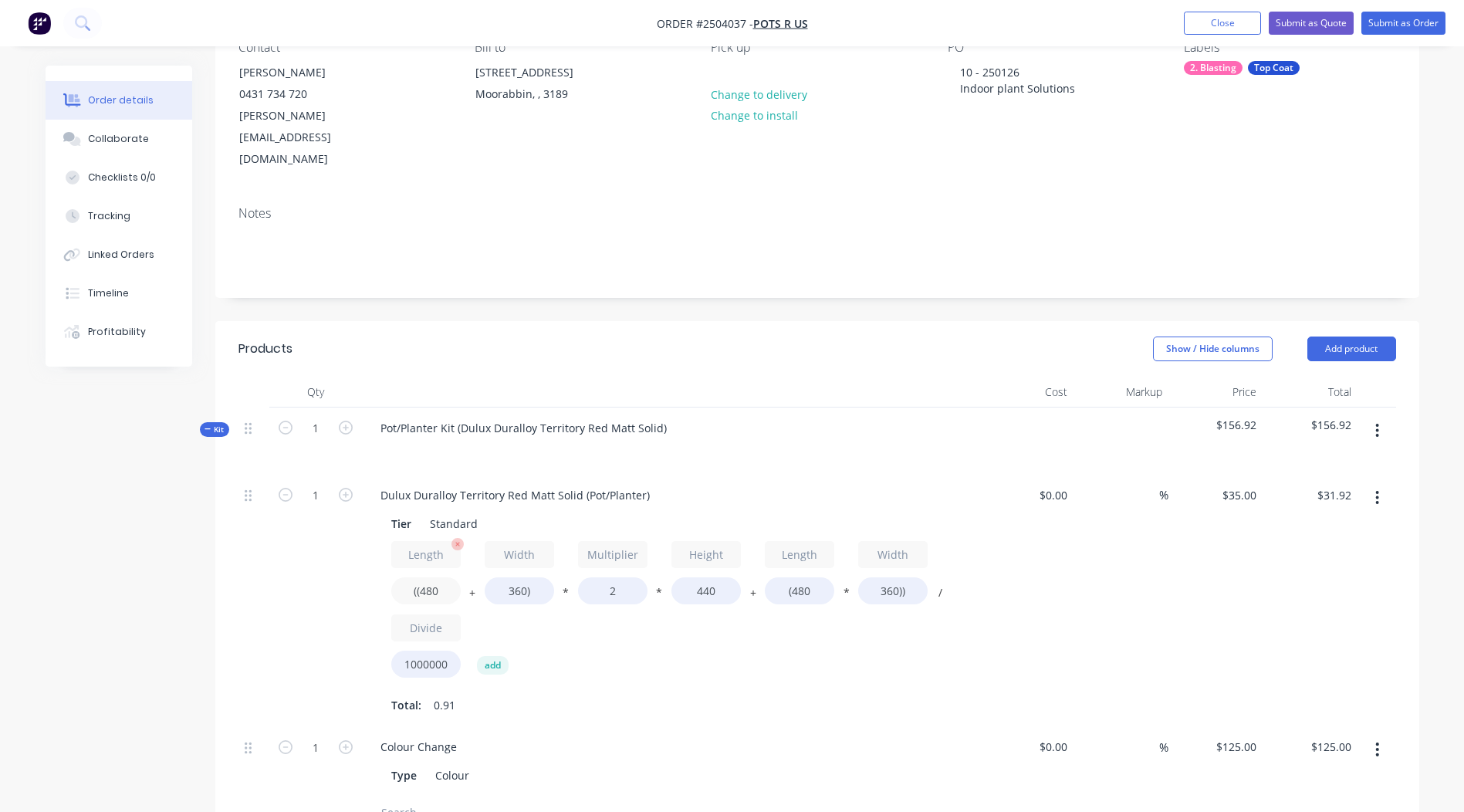
click at [436, 577] on input "((480" at bounding box center [426, 591] width 70 height 27
type input "((3000"
type input "$109.54"
click at [511, 577] on input "360)" at bounding box center [519, 591] width 70 height 27
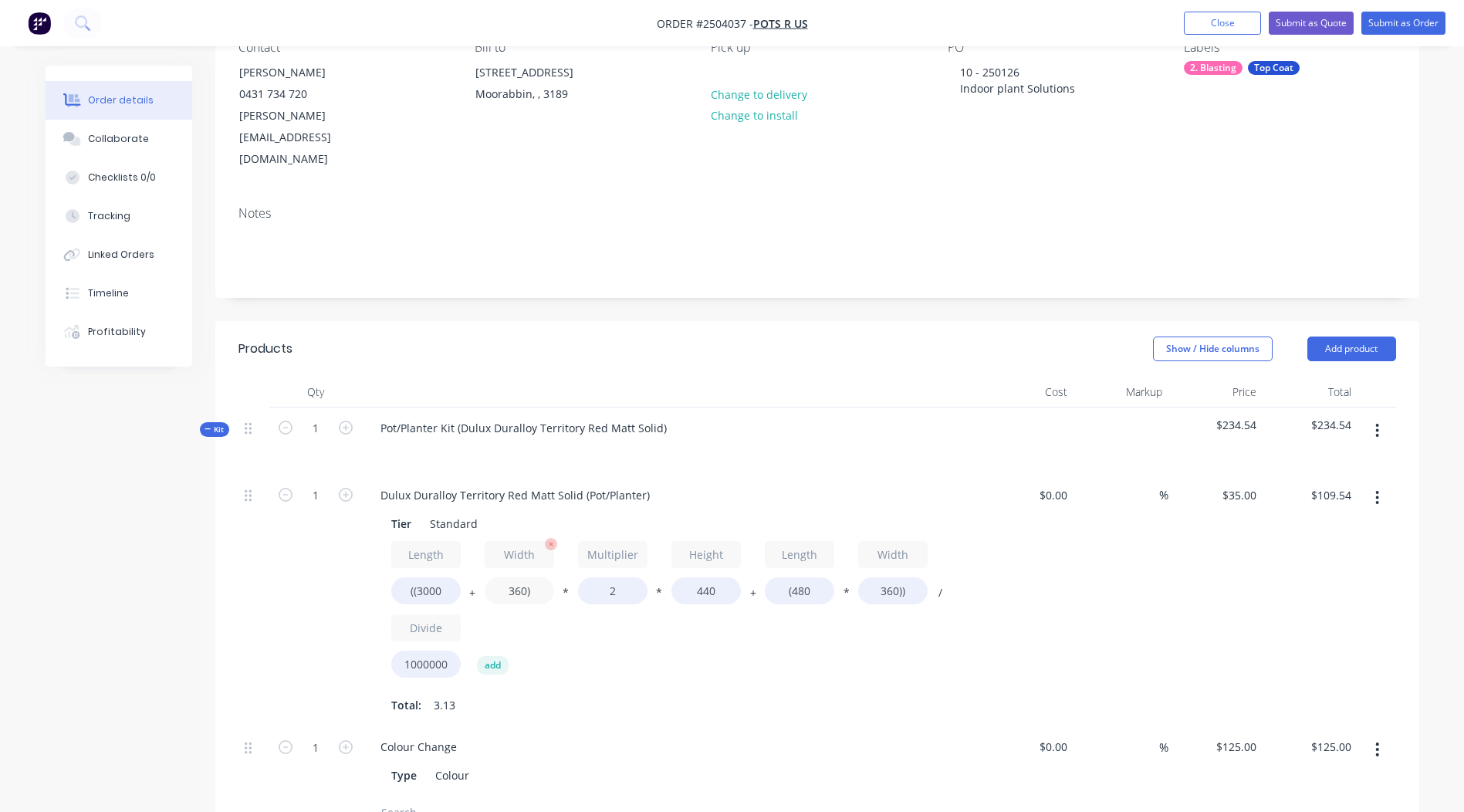
click at [511, 577] on input "360)" at bounding box center [519, 591] width 70 height 27
type input "3000)"
type input "$190.85"
click at [703, 577] on input "440" at bounding box center [706, 591] width 70 height 27
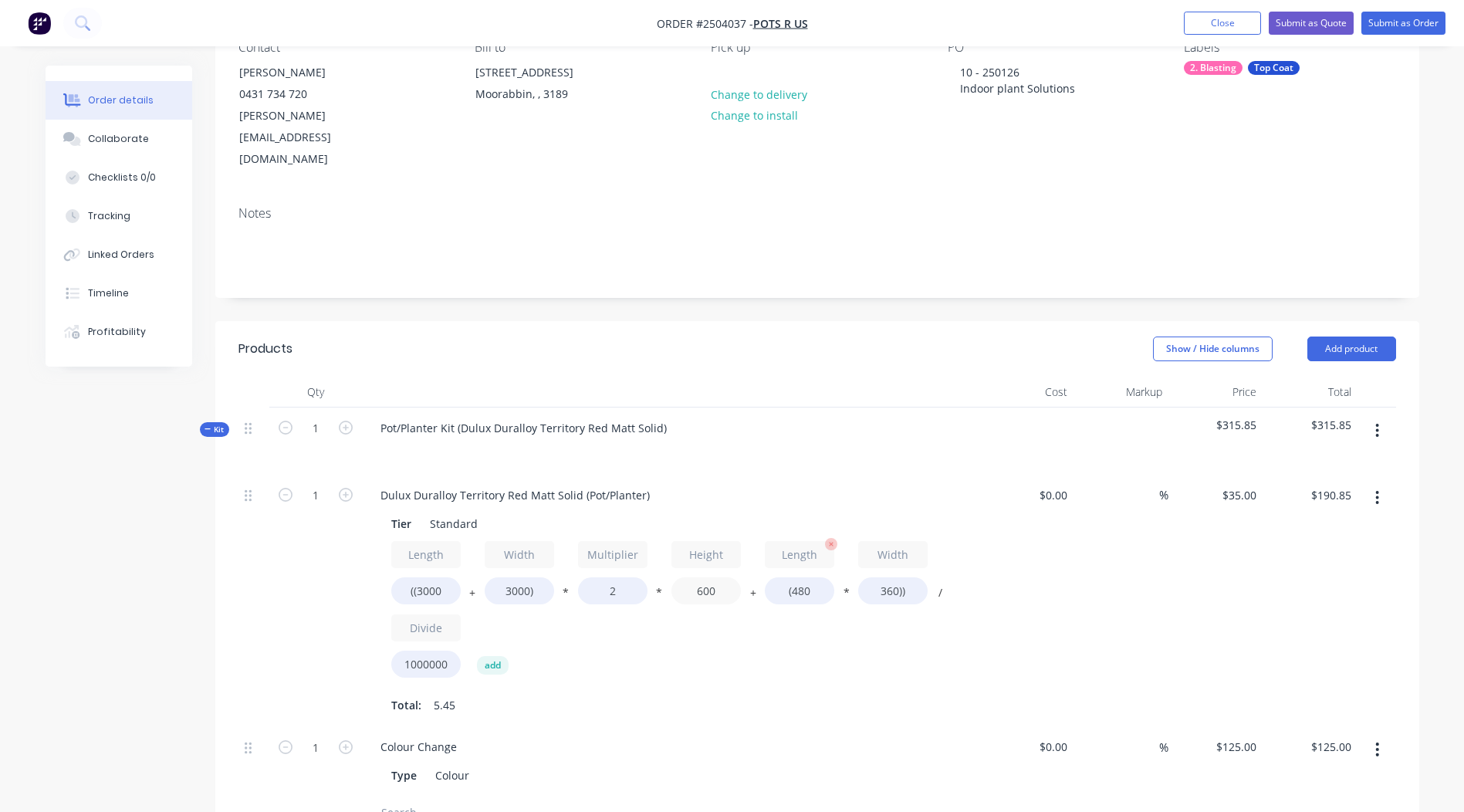
type input "600"
type input "$258.05"
click at [800, 577] on input "(480" at bounding box center [799, 591] width 70 height 27
click at [799, 577] on input "(480" at bounding box center [799, 591] width 70 height 27
type input "(3000"
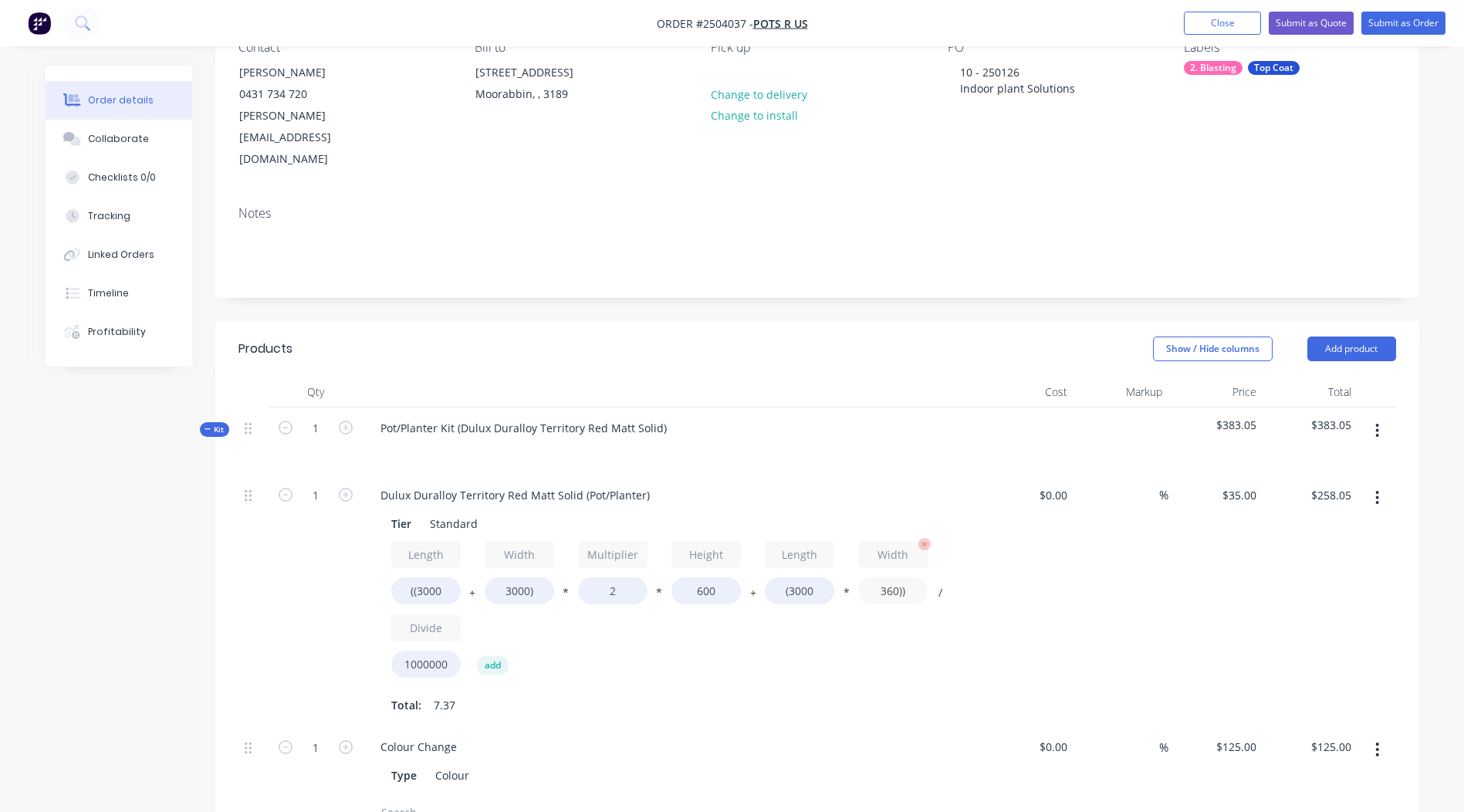
type input "$289.80"
click at [881, 577] on input "360))" at bounding box center [892, 591] width 70 height 27
click at [882, 577] on input "360))" at bounding box center [892, 591] width 70 height 27
type input "3000))"
type input "$567.00"
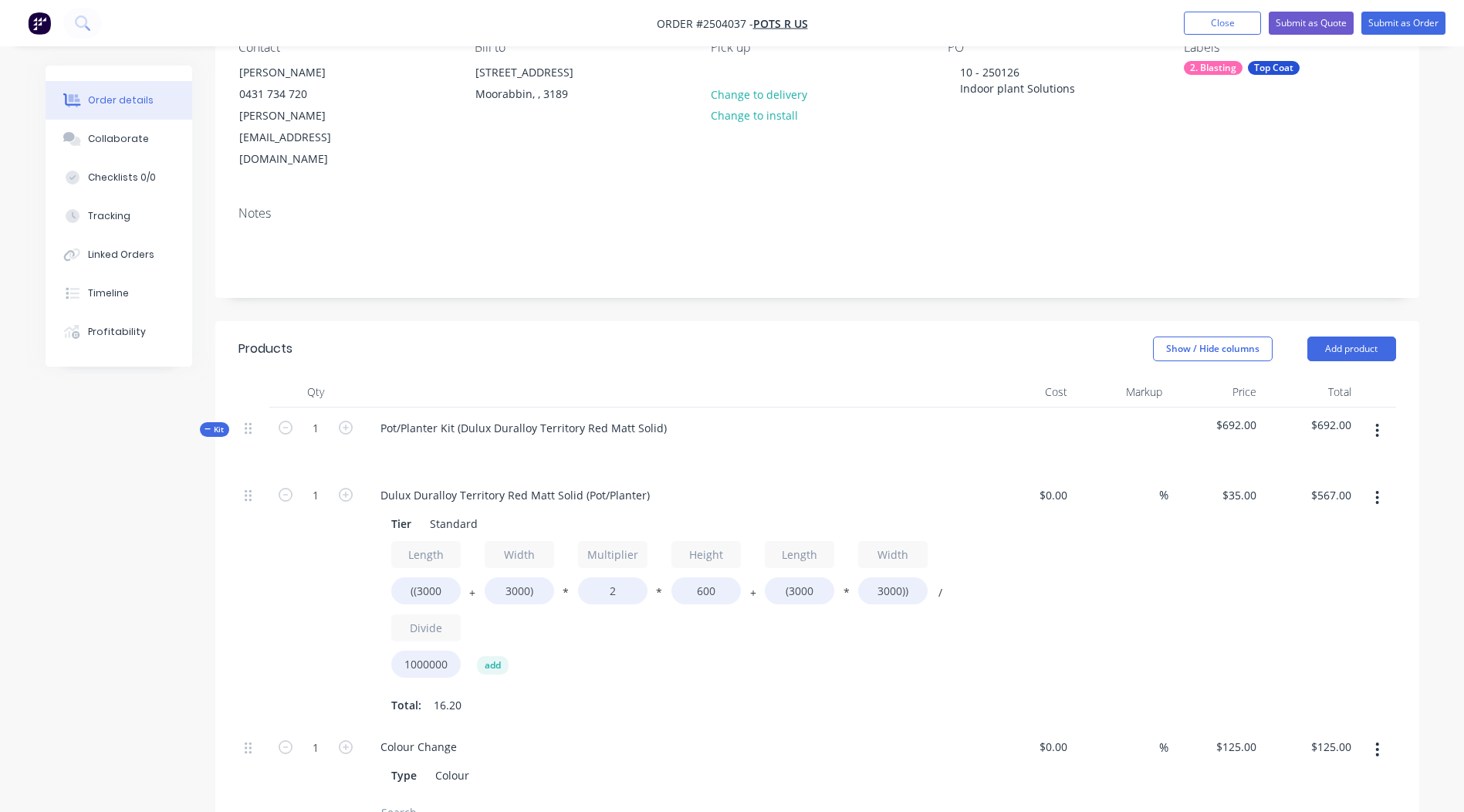
click at [802, 623] on div "Length ((3000 + Width 3000) * Multiplier 2 * Height 600 + Length (3000 * Width …" at bounding box center [670, 612] width 559 height 143
click at [1379, 489] on icon "button" at bounding box center [1377, 498] width 4 height 17
click at [1309, 527] on div "Duplicate" at bounding box center [1322, 538] width 119 height 23
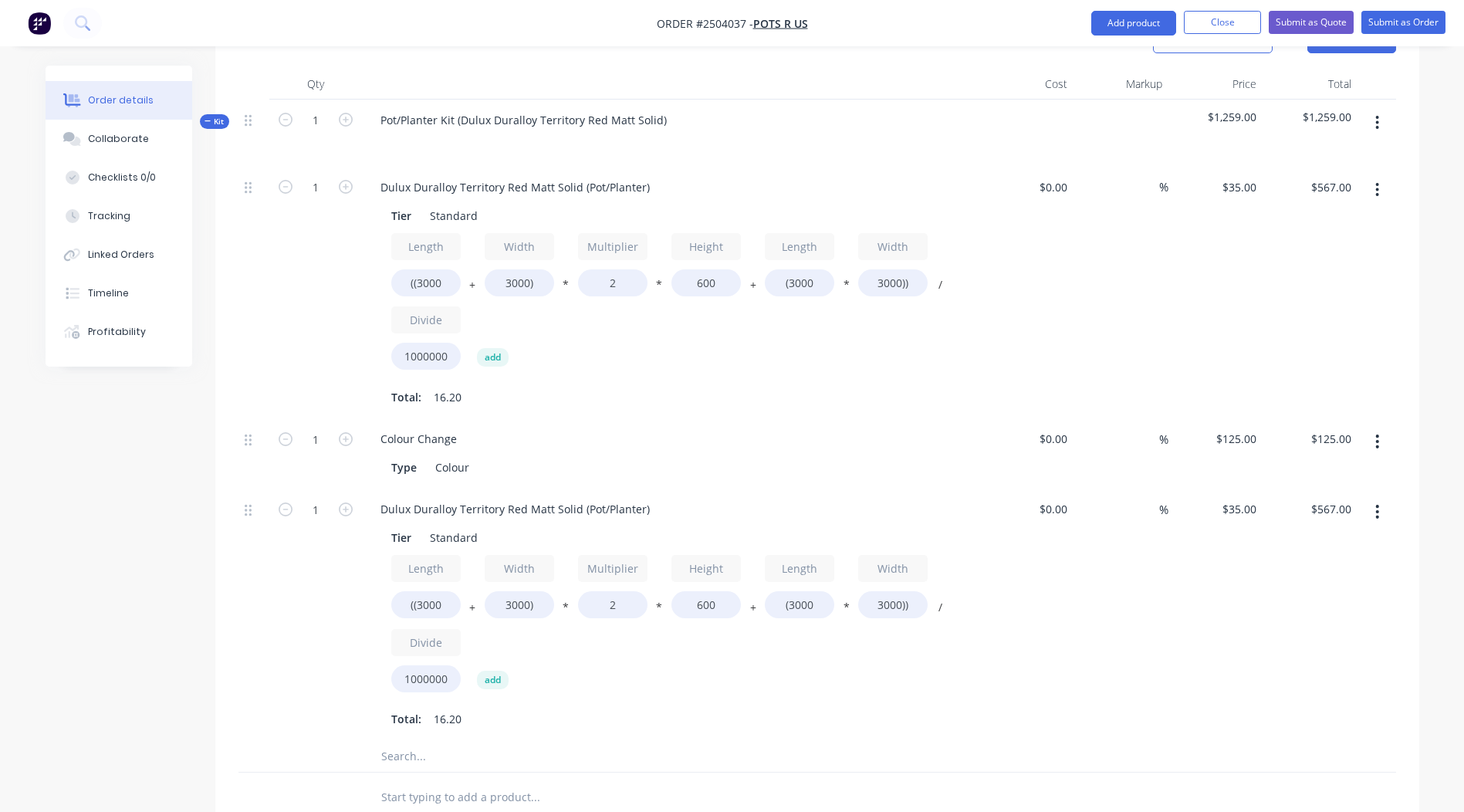
scroll to position [463, 0]
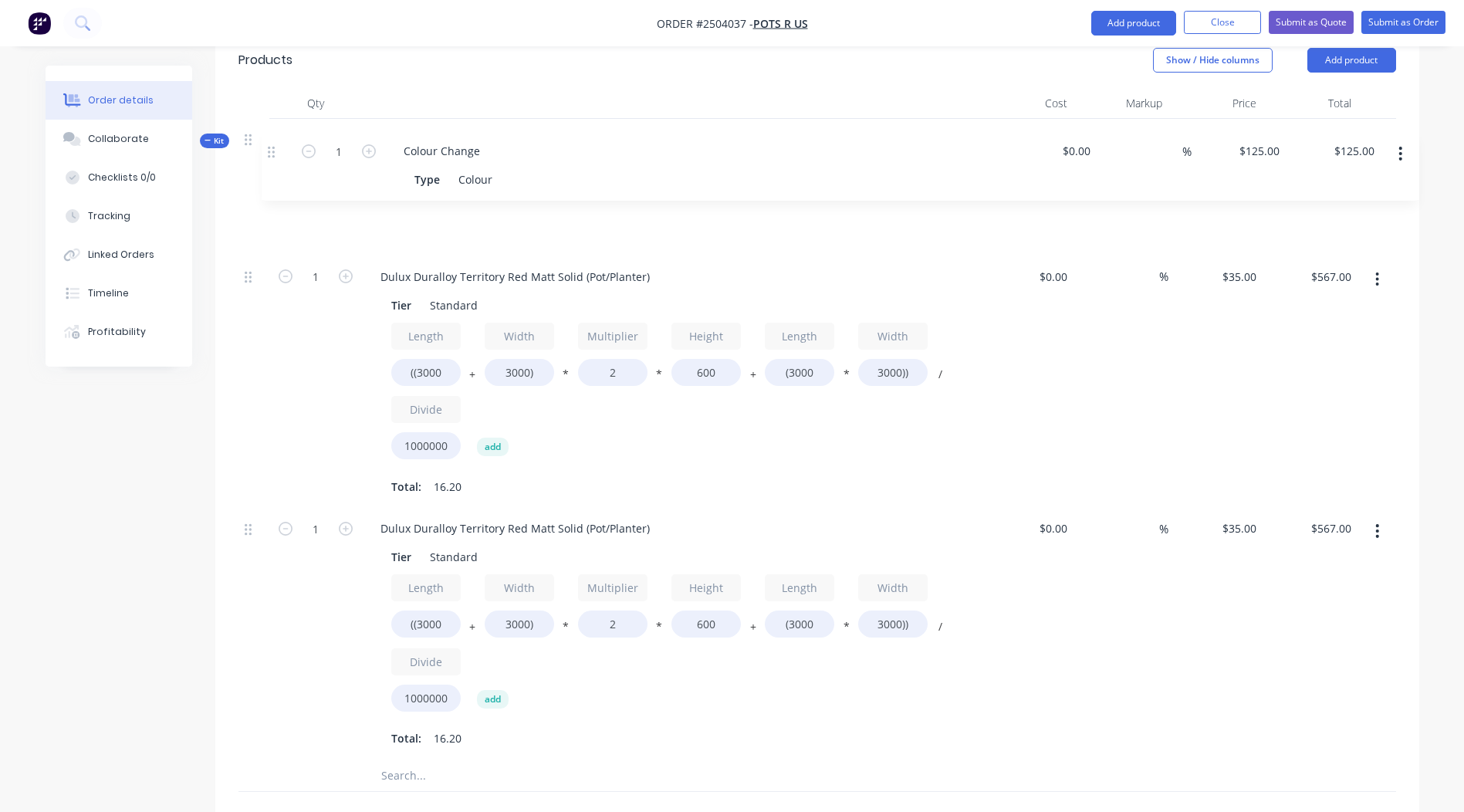
drag, startPoint x: 245, startPoint y: 396, endPoint x: 268, endPoint y: 143, distance: 254.0
click at [268, 143] on div "Kit 1 Pot/Planter Kit (Dulux Duralloy Territory Red Matt Solid) $1,259.00 $1,25…" at bounding box center [817, 455] width 1157 height 673
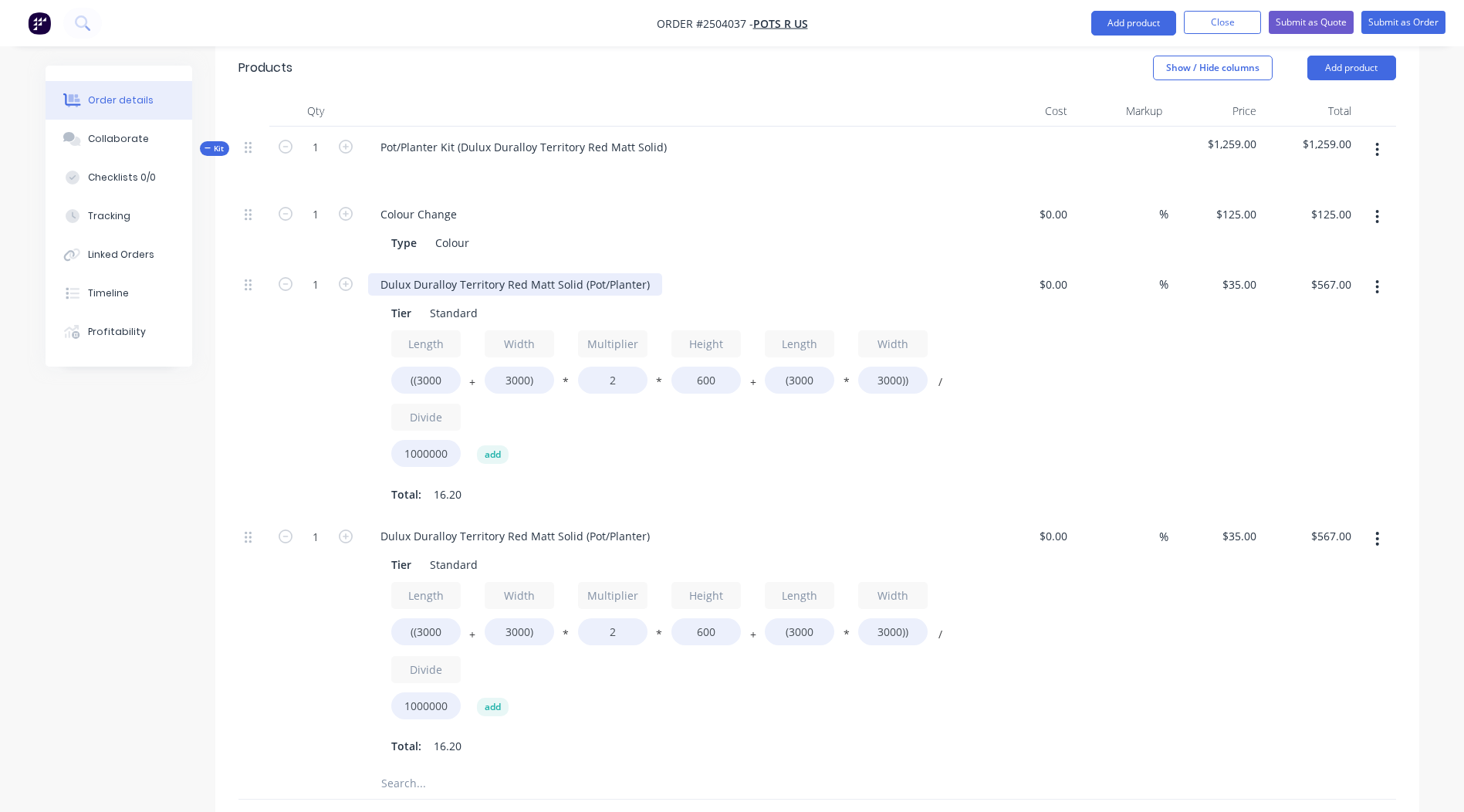
click at [491, 273] on div "Dulux Duralloy Territory Red Matt Solid (Pot/Planter)" at bounding box center [515, 284] width 294 height 23
click at [458, 525] on div "Dulux Duralloy Territory Red Matt Solid (Pot/Planter)" at bounding box center [515, 535] width 294 height 23
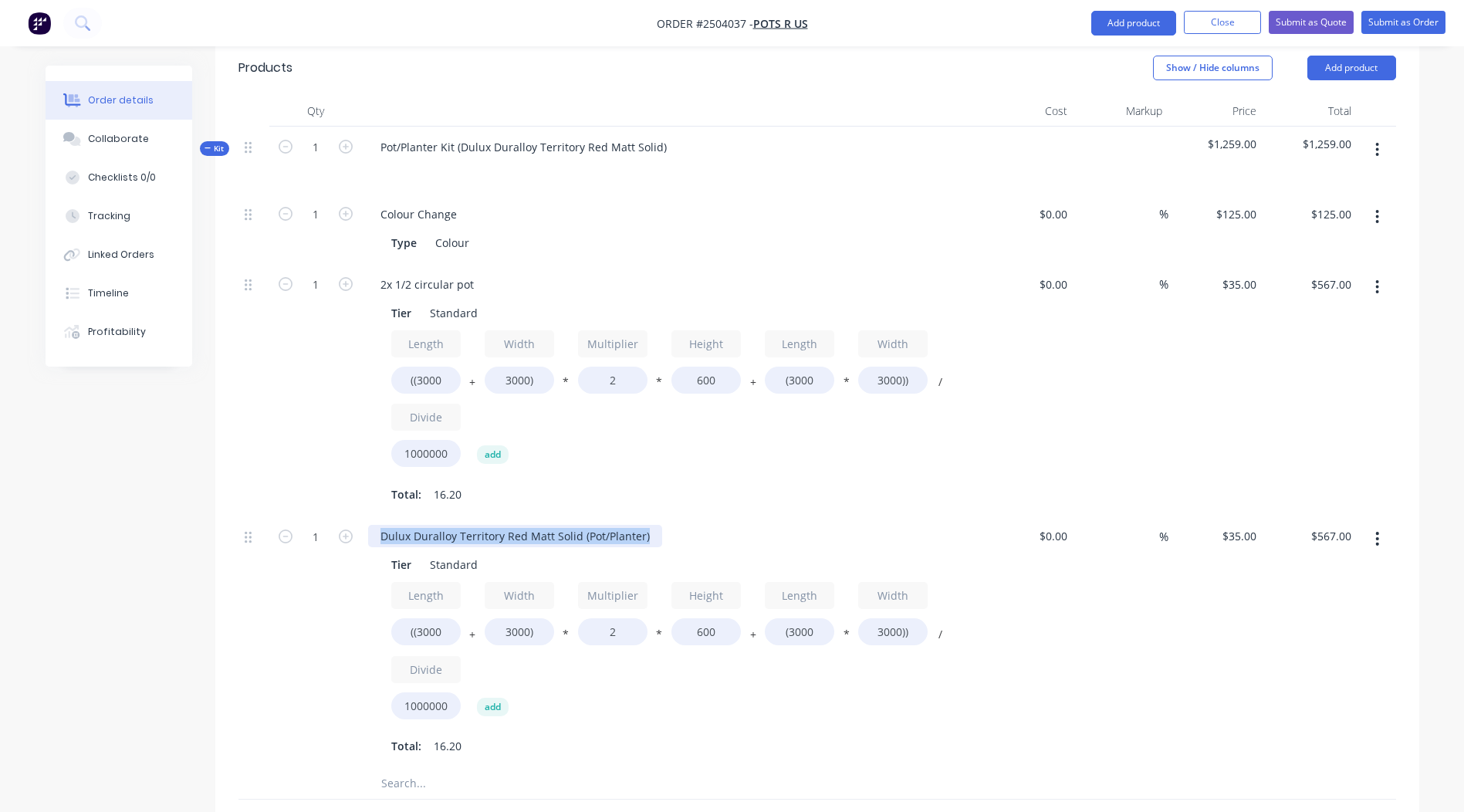
click at [458, 525] on div "Dulux Duralloy Territory Red Matt Solid (Pot/Planter)" at bounding box center [515, 535] width 294 height 23
click at [429, 618] on input "((3000" at bounding box center [426, 631] width 70 height 27
type input "((2850"
type input "$560.70"
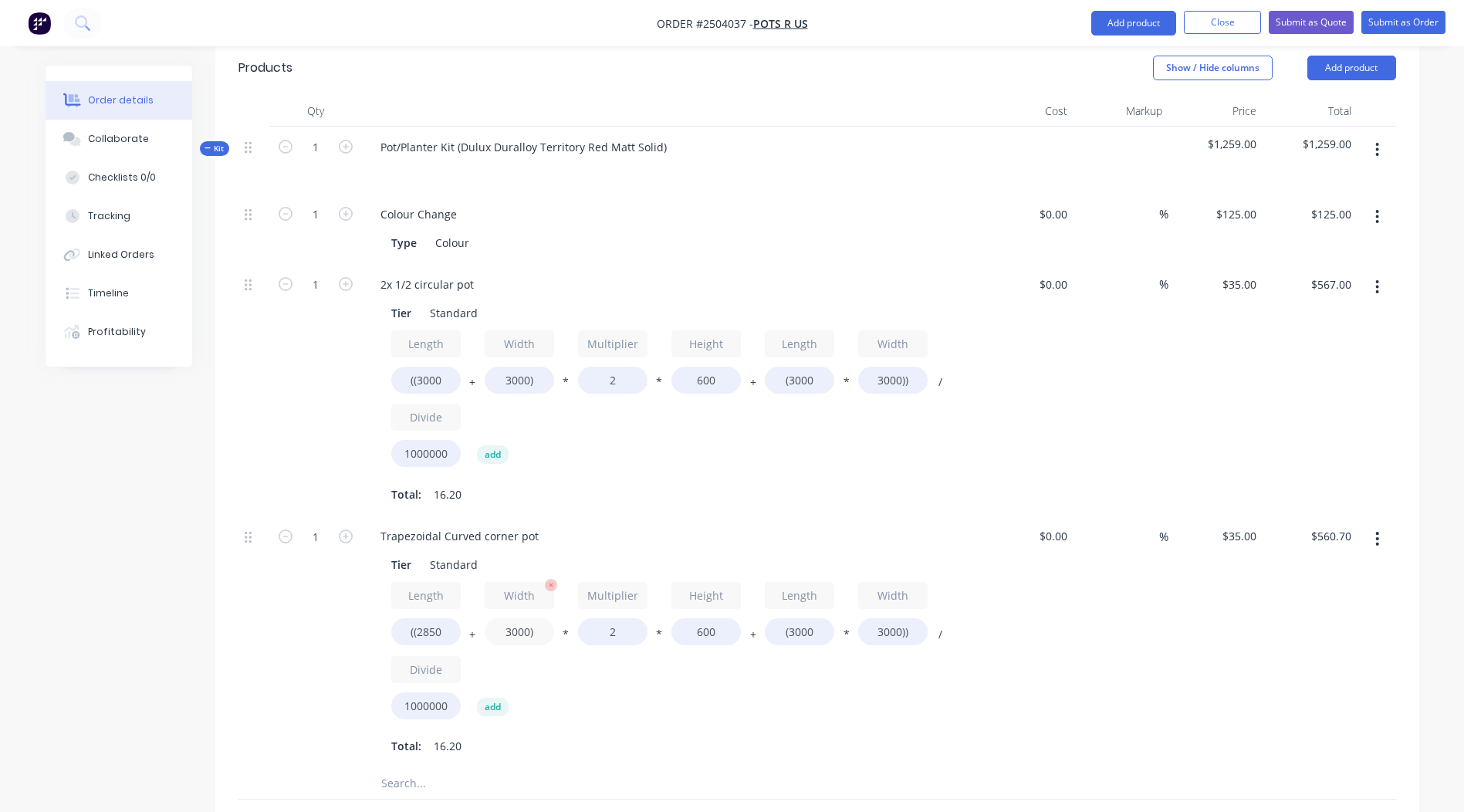
click at [523, 618] on input "3000)" at bounding box center [519, 631] width 70 height 27
type input "1500)"
type input "$497.70"
click at [695, 618] on input "600" at bounding box center [706, 631] width 70 height 27
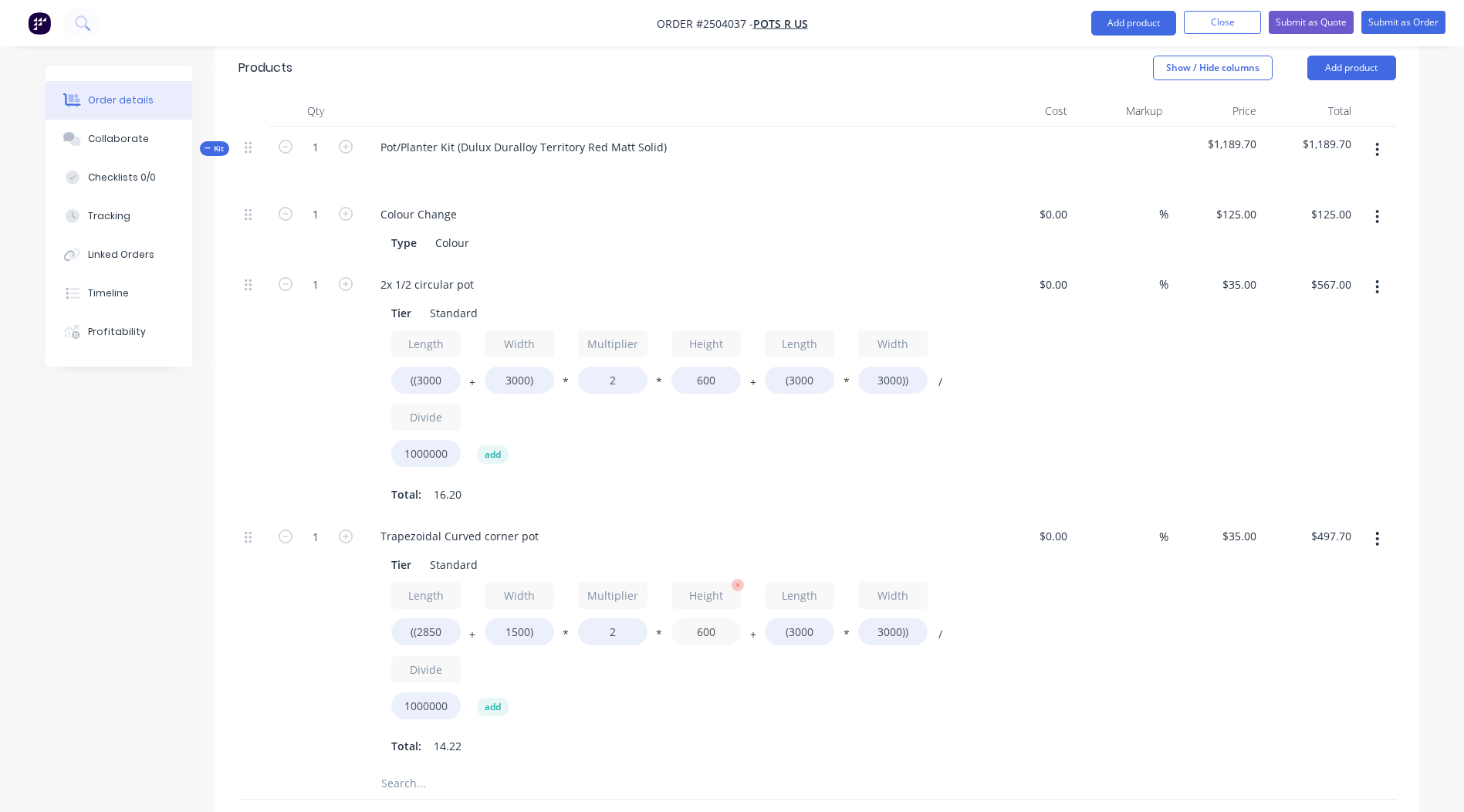
click at [695, 618] on input "600" at bounding box center [706, 631] width 70 height 27
type input "800"
type input "$558.60"
click at [801, 618] on input "(3000" at bounding box center [799, 631] width 70 height 27
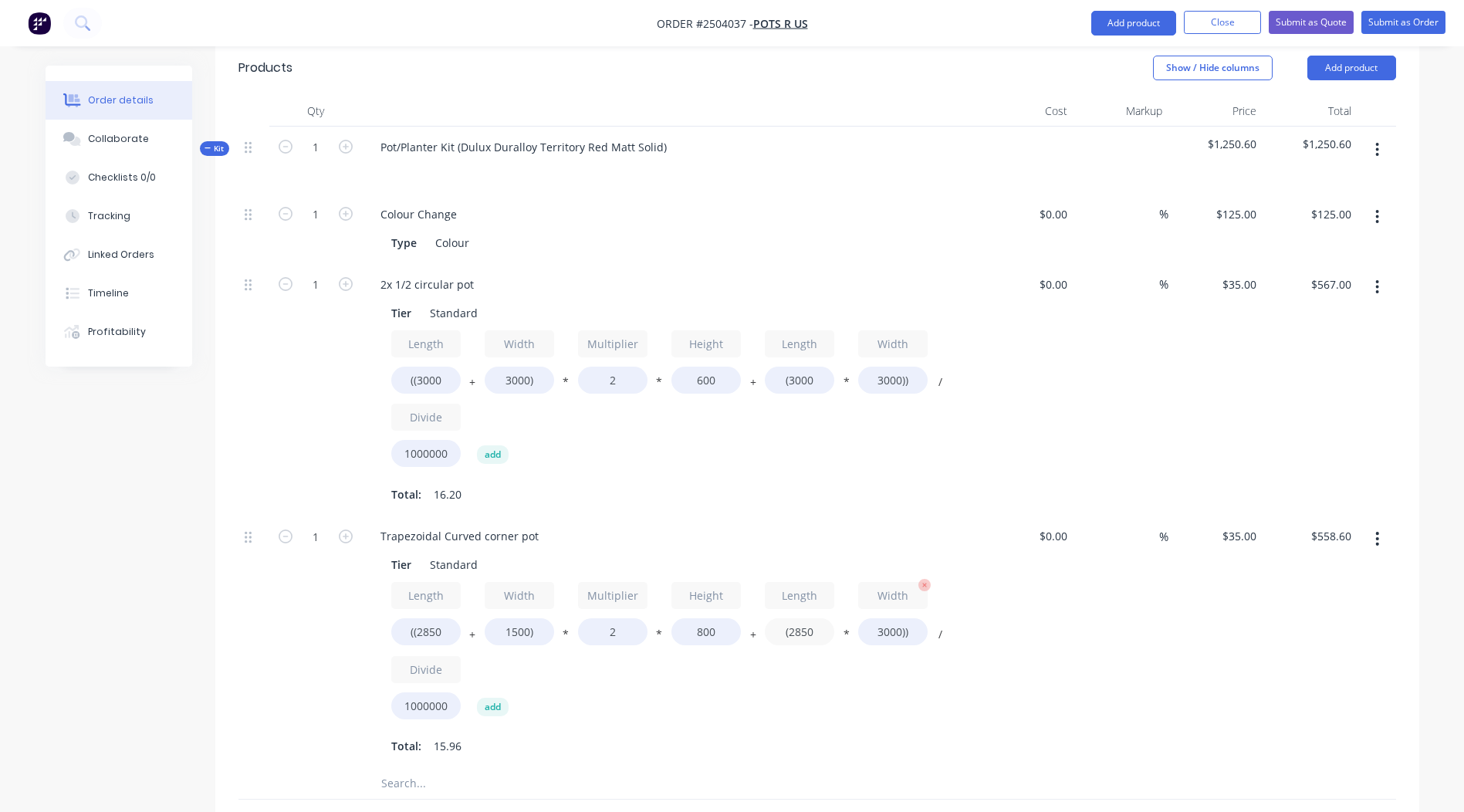
type input "(2850"
type input "$542.85"
click at [891, 618] on input "3000))" at bounding box center [892, 631] width 70 height 27
type input "1500))"
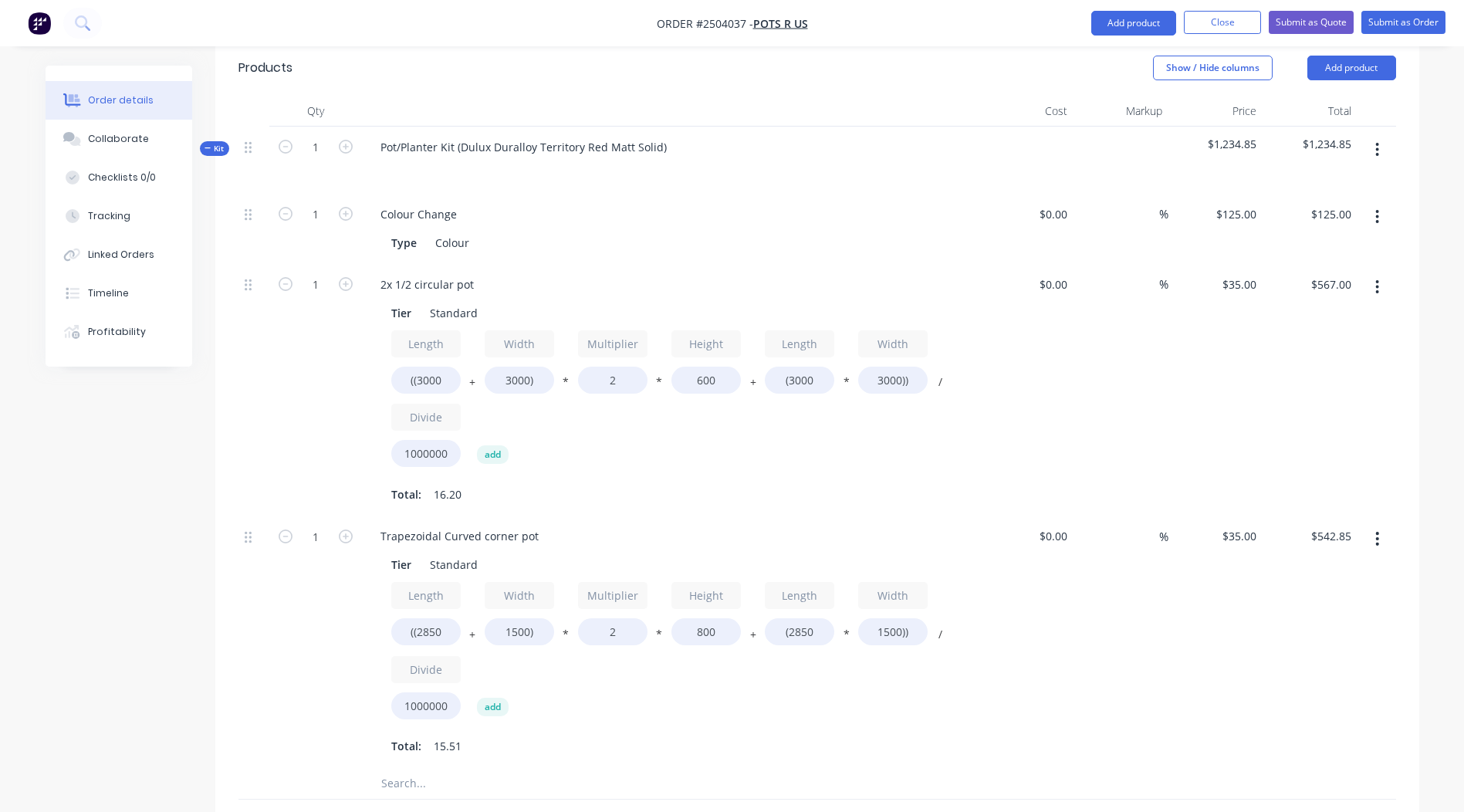
type input "$393.23"
click at [1230, 591] on div "$35.00 $35.00" at bounding box center [1215, 641] width 95 height 252
click at [1375, 136] on button "button" at bounding box center [1376, 149] width 36 height 28
click at [1346, 179] on div "Add product to kit" at bounding box center [1322, 190] width 119 height 23
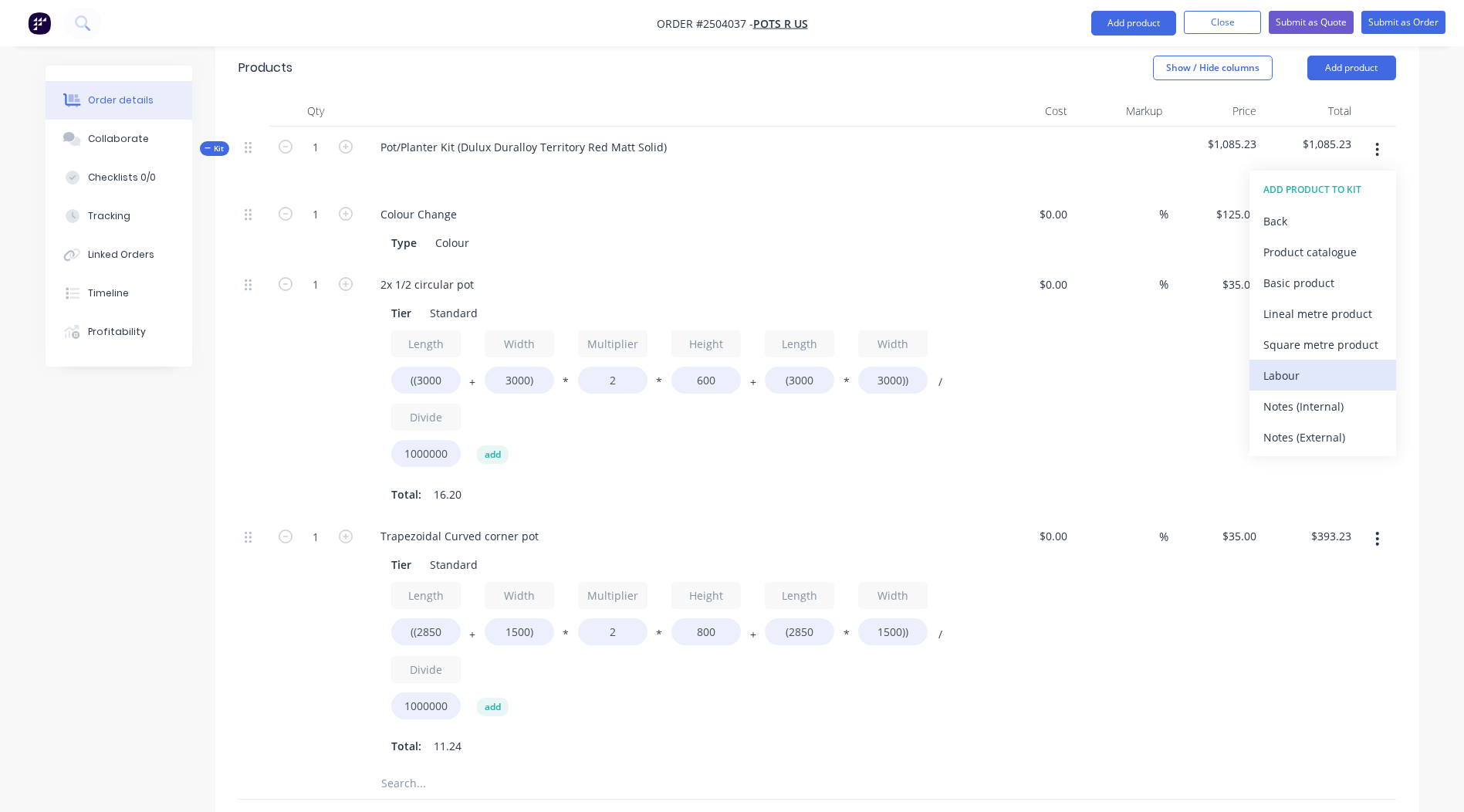
click at [1289, 365] on div "Labour" at bounding box center [1322, 375] width 119 height 23
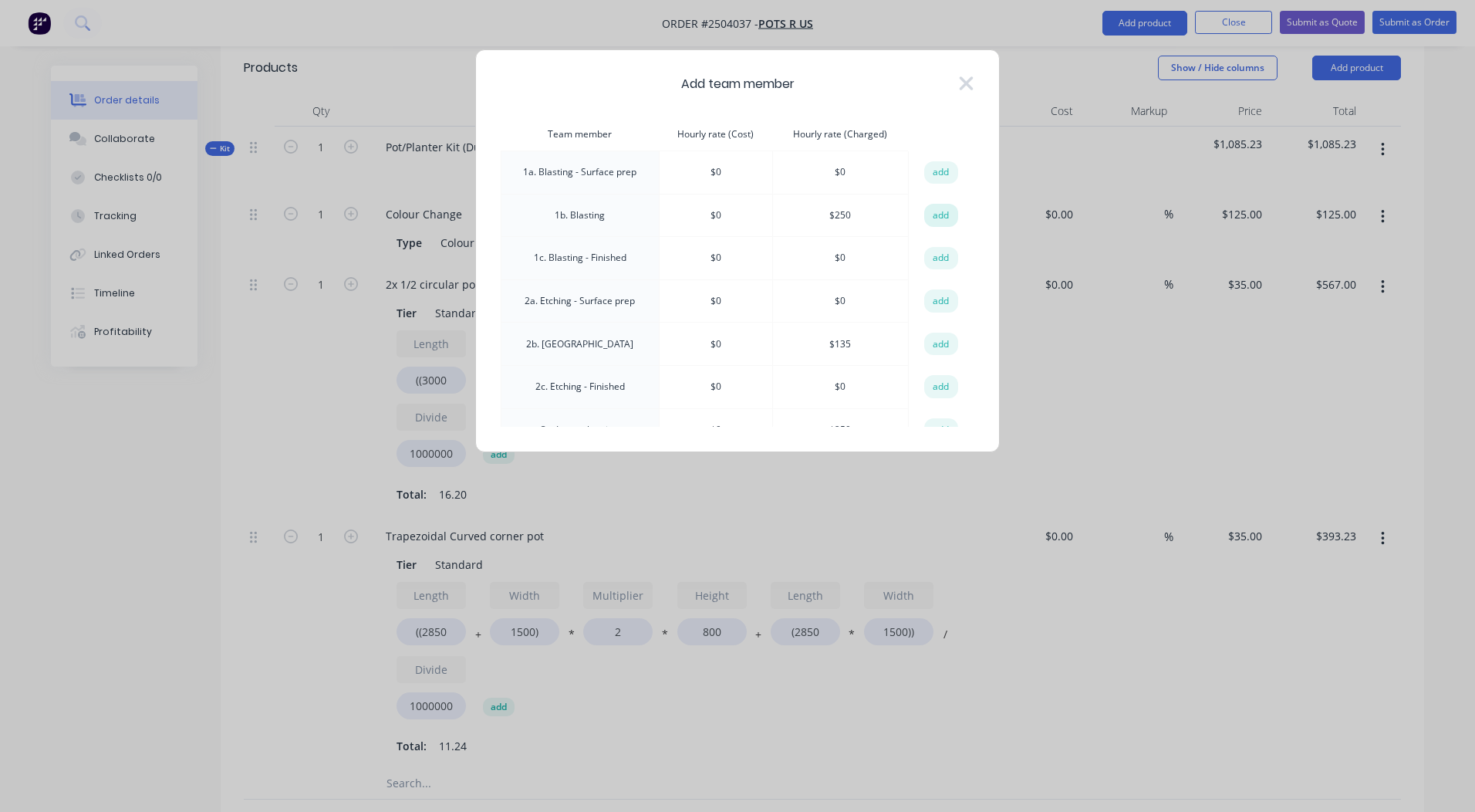
click at [941, 213] on button "add" at bounding box center [941, 215] width 34 height 23
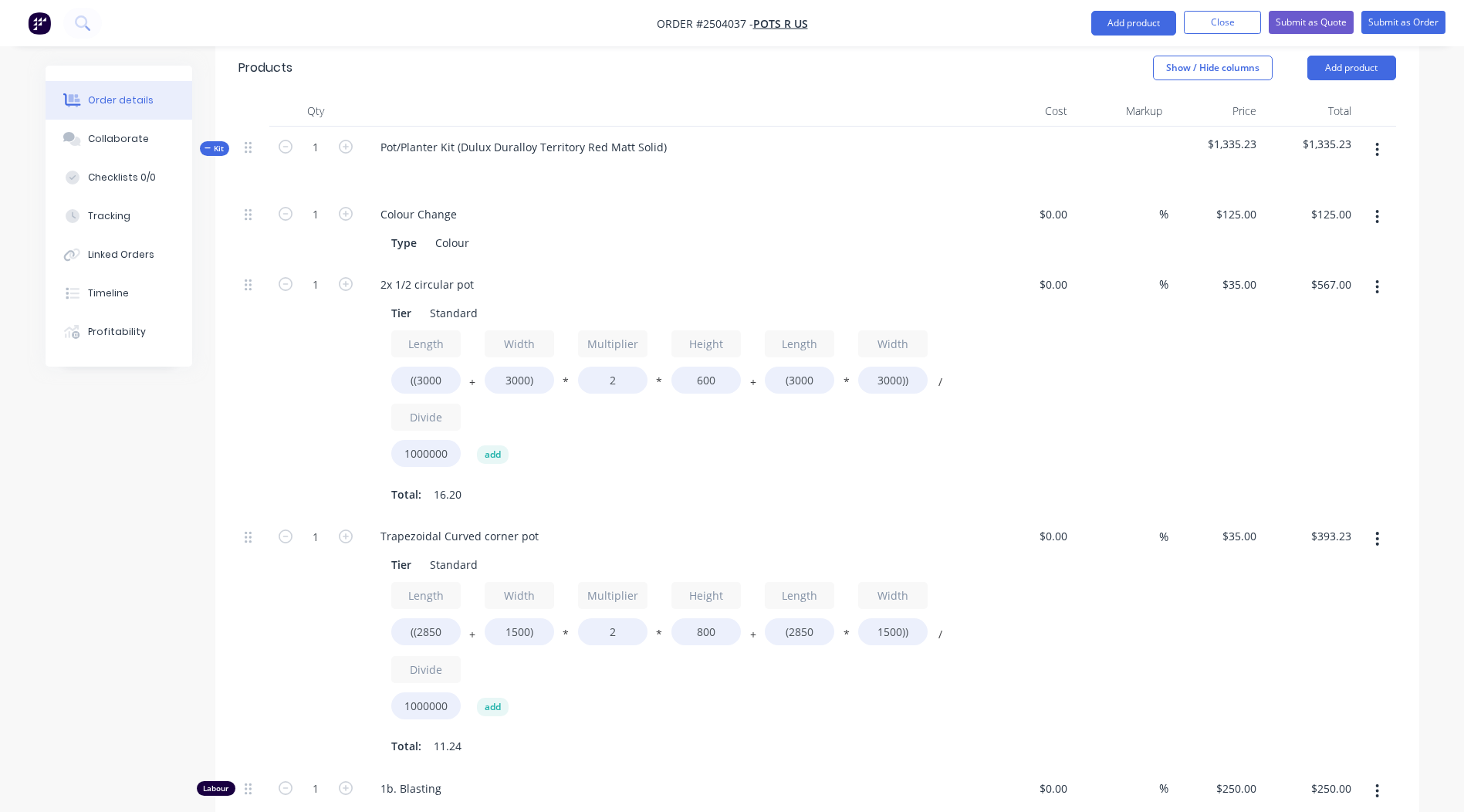
click at [1150, 584] on div "%" at bounding box center [1120, 641] width 95 height 252
click at [1417, 21] on button "Submit as Order" at bounding box center [1403, 23] width 84 height 23
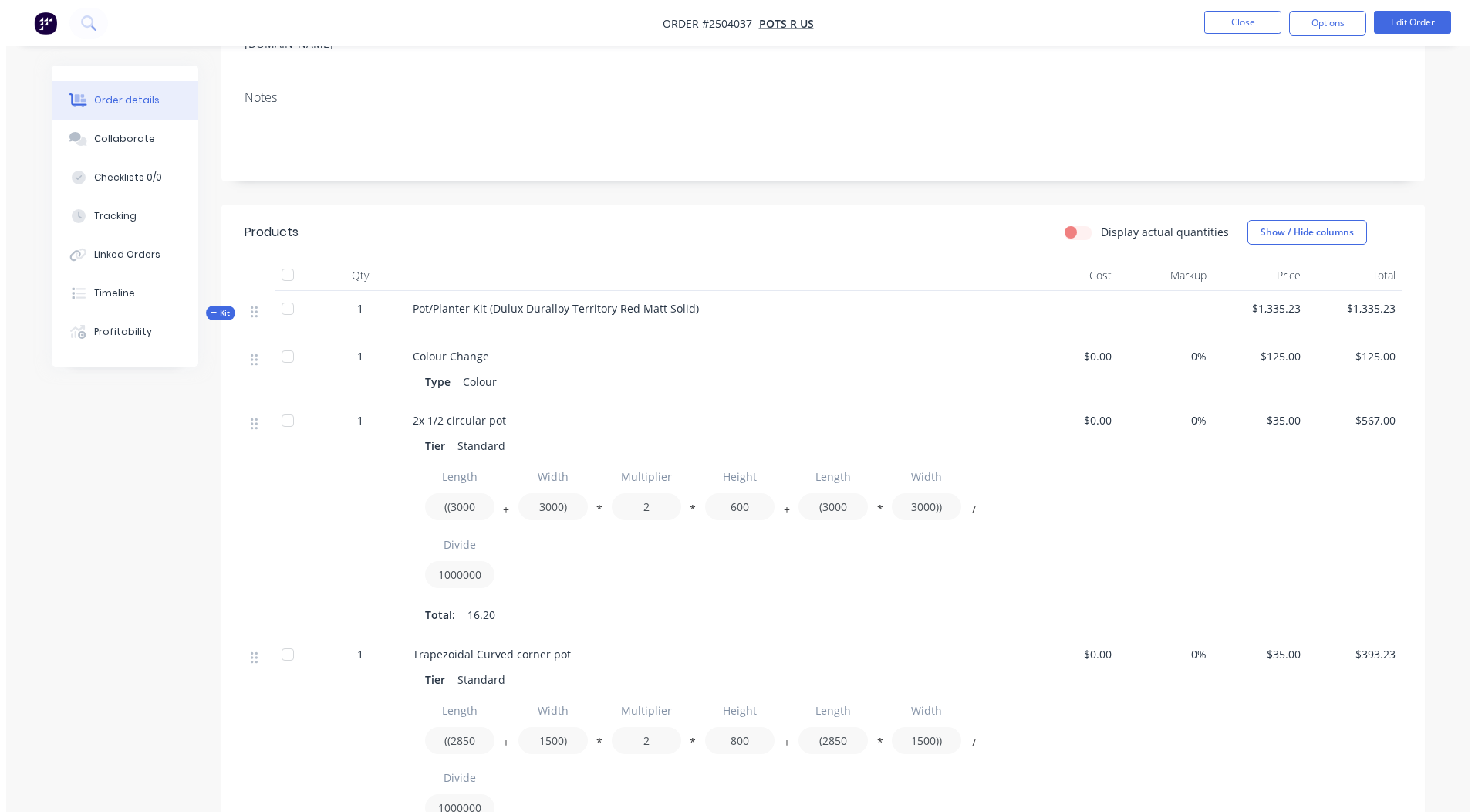
scroll to position [0, 0]
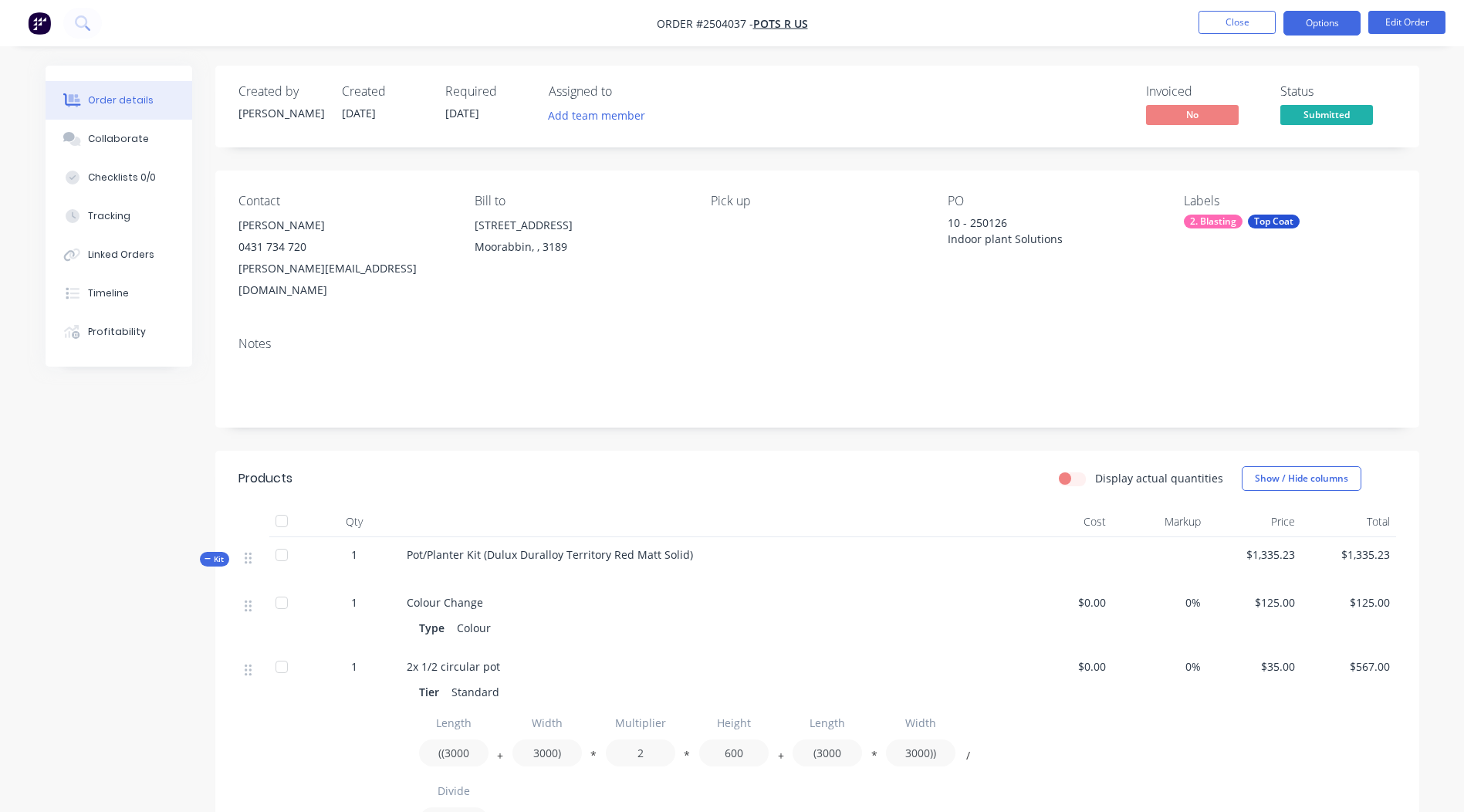
click at [1328, 26] on button "Options" at bounding box center [1322, 23] width 77 height 24
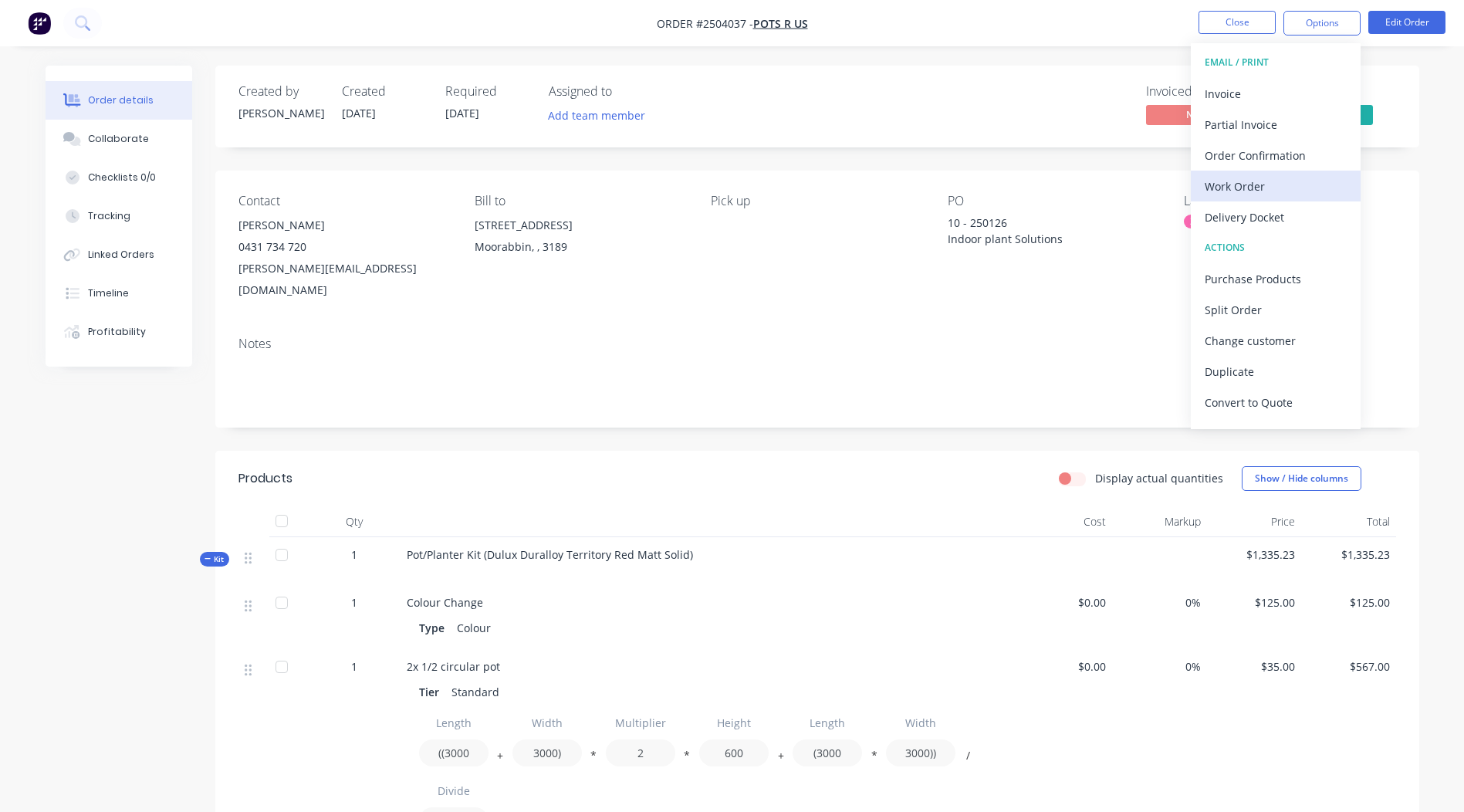
click at [1253, 177] on div "Work Order" at bounding box center [1275, 186] width 142 height 23
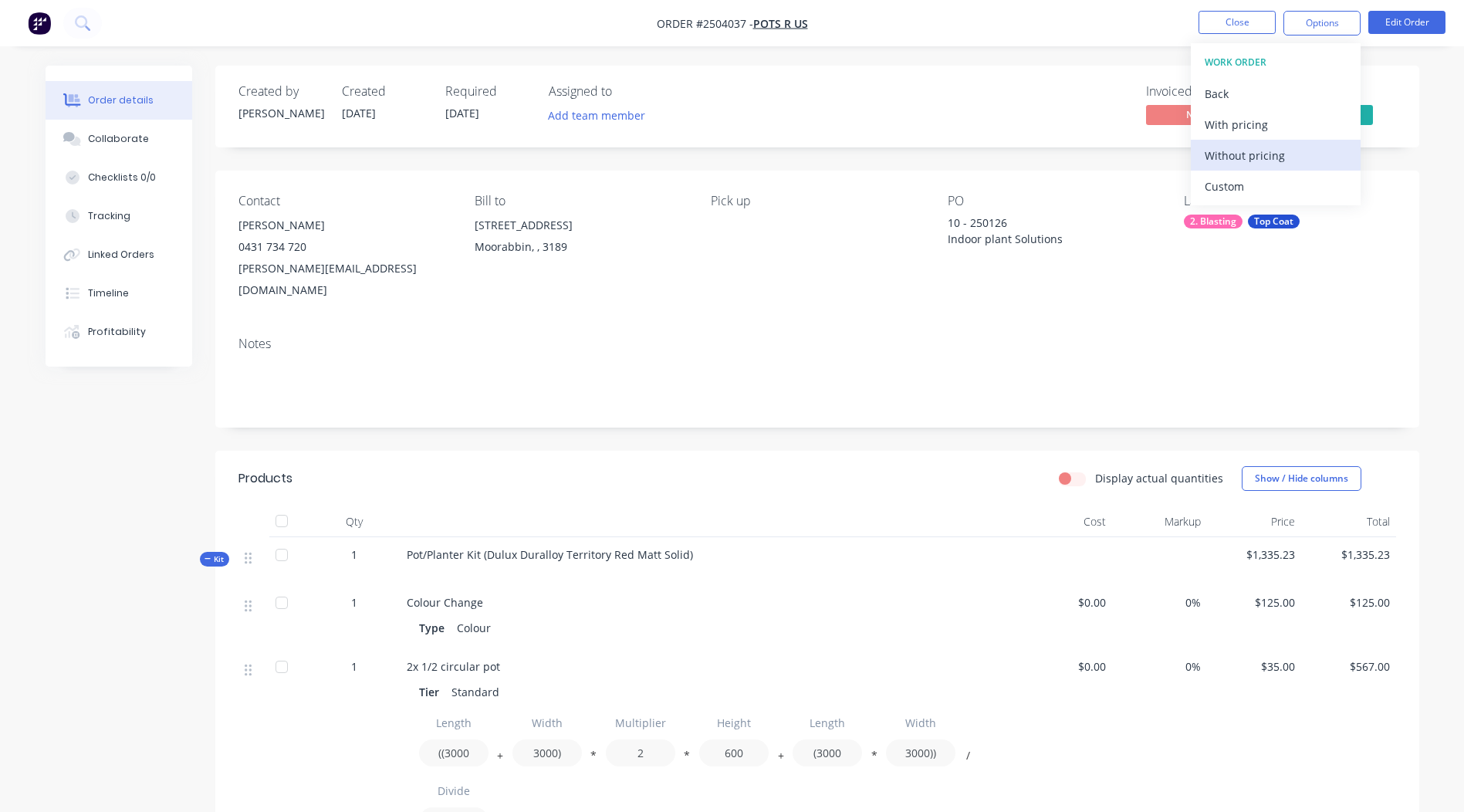
click at [1247, 147] on div "Without pricing" at bounding box center [1275, 155] width 142 height 23
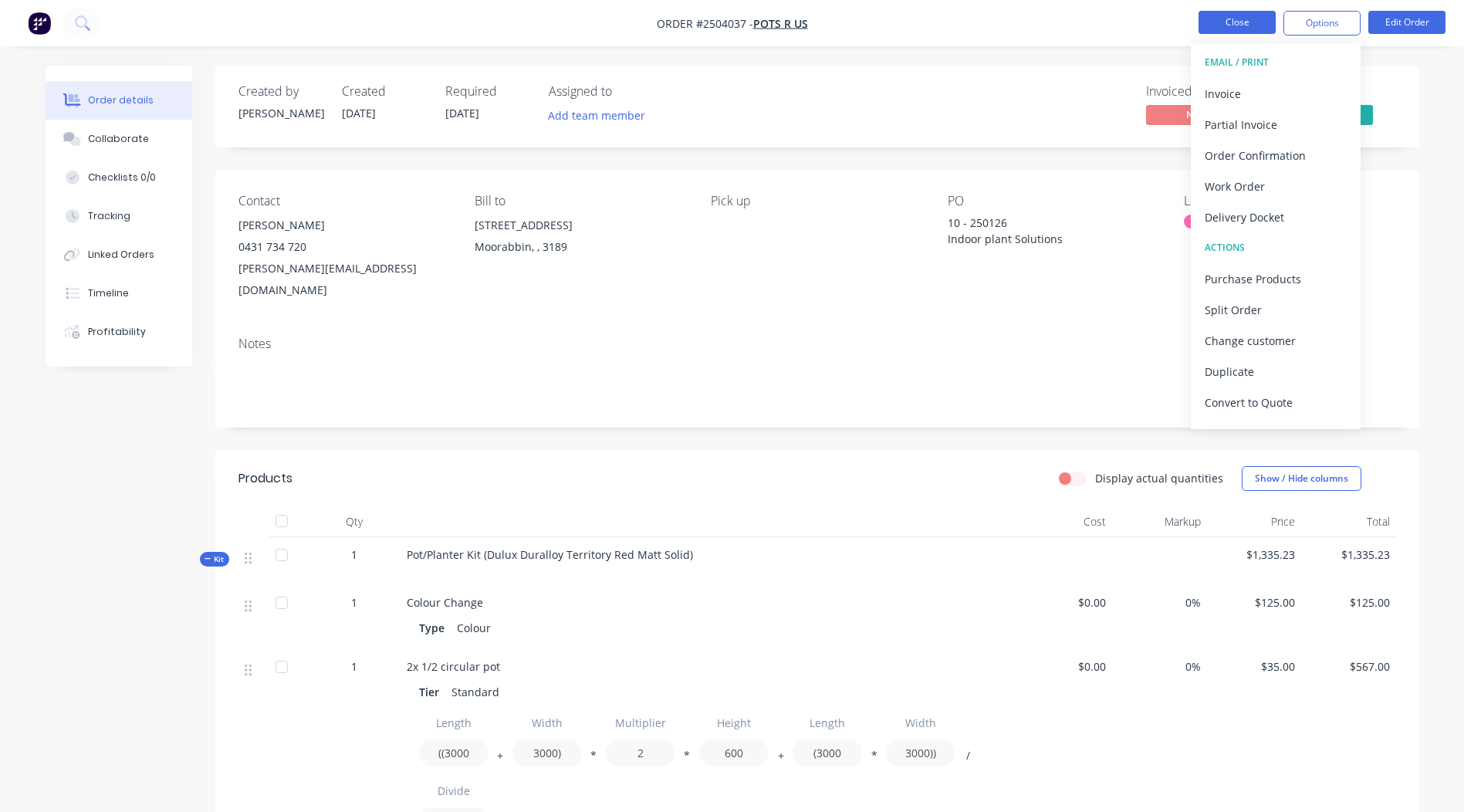
click at [1237, 26] on button "Close" at bounding box center [1237, 23] width 77 height 23
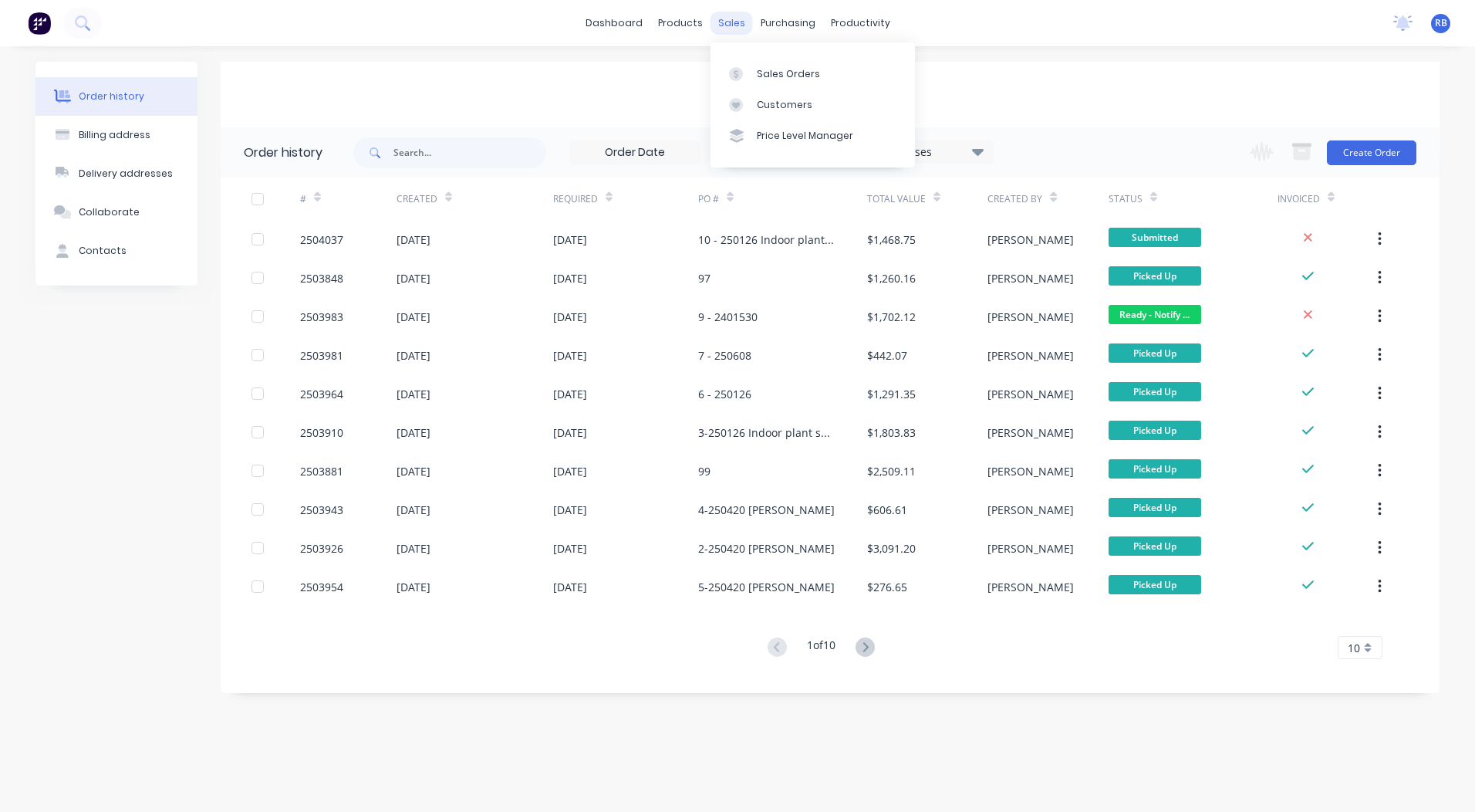
click at [719, 26] on div "sales" at bounding box center [732, 23] width 43 height 23
click at [789, 77] on div "Sales Orders" at bounding box center [788, 74] width 63 height 14
